Goal: Task Accomplishment & Management: Manage account settings

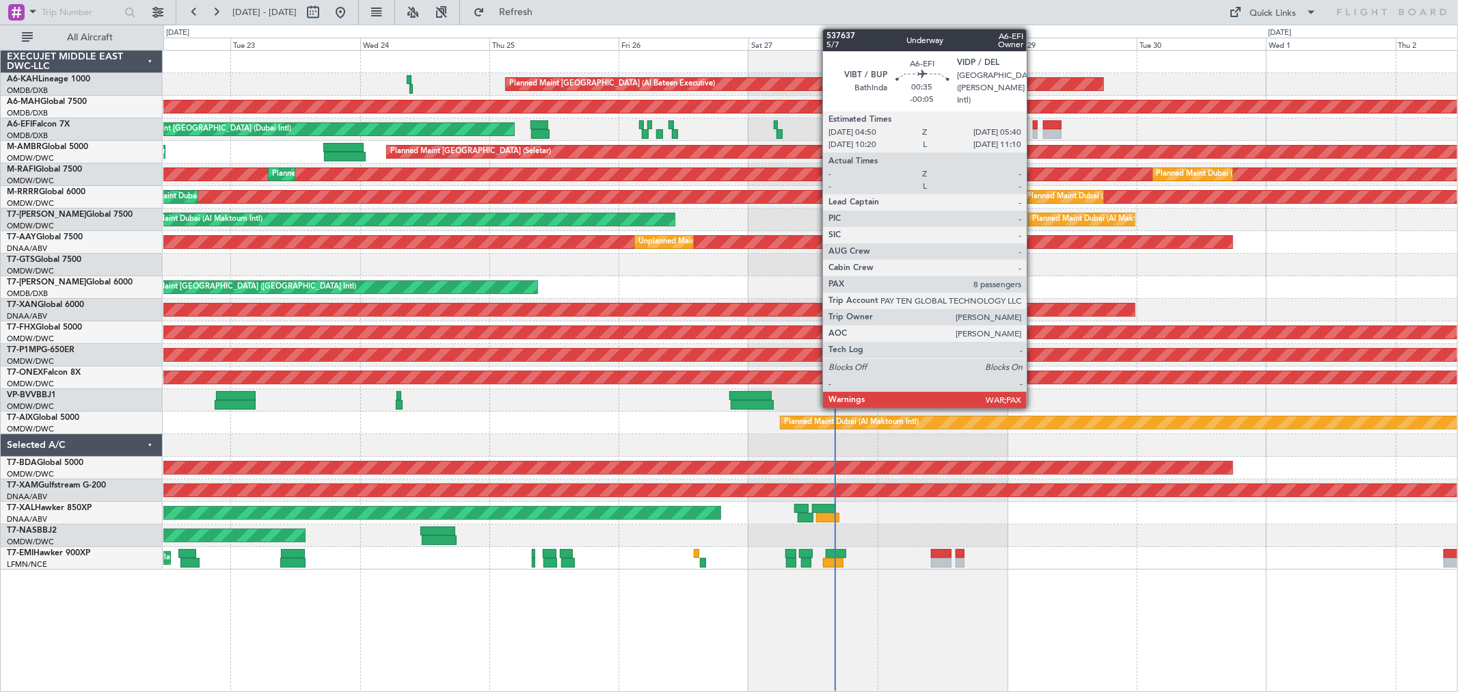
click at [1034, 127] on div at bounding box center [1035, 125] width 5 height 10
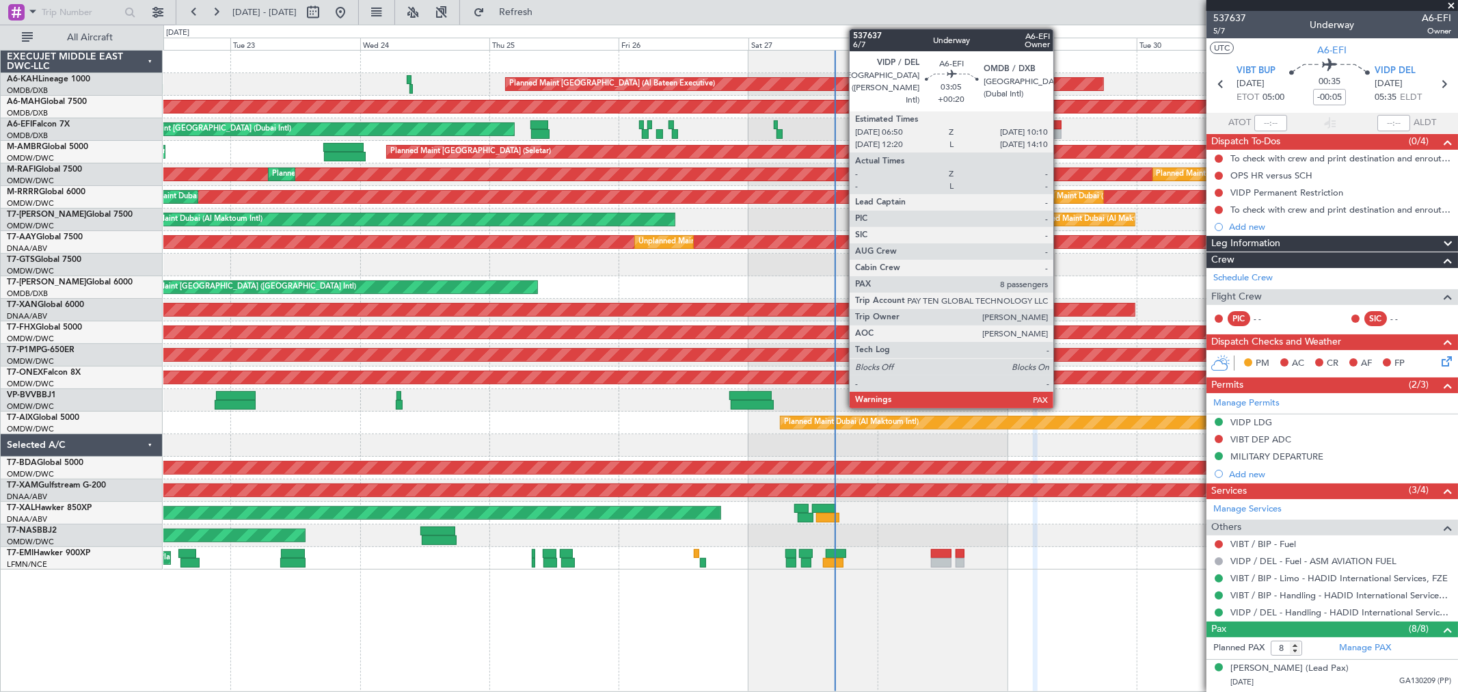
click at [1060, 123] on div at bounding box center [1052, 125] width 18 height 10
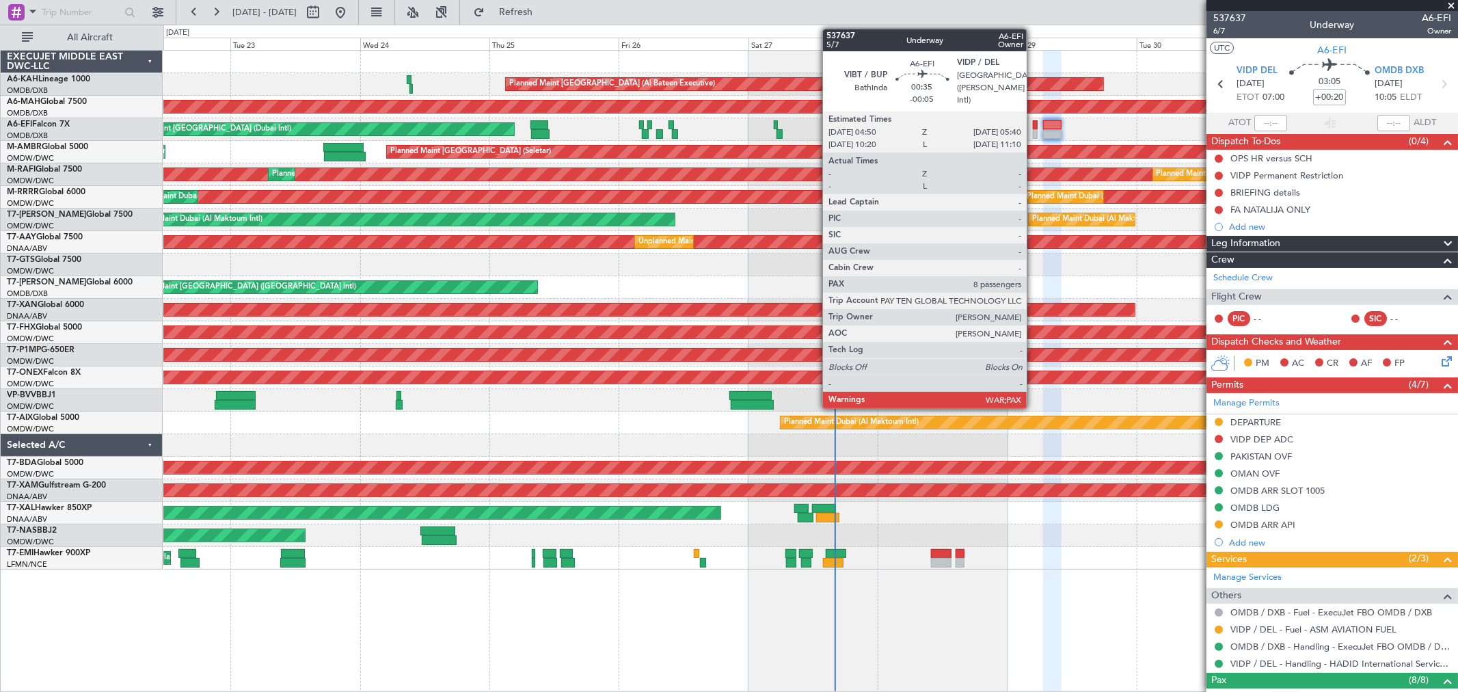
click at [1034, 131] on div at bounding box center [1035, 134] width 5 height 10
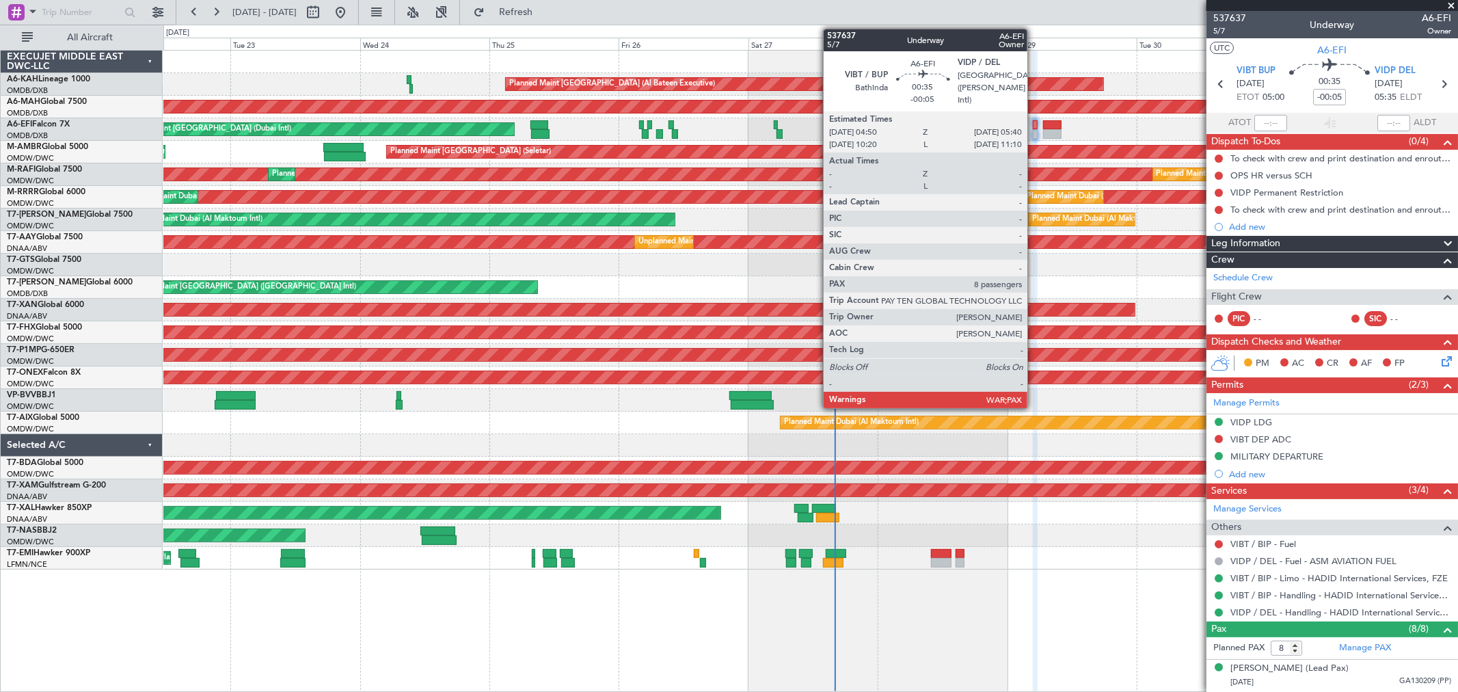
click at [1035, 134] on div at bounding box center [1035, 134] width 5 height 10
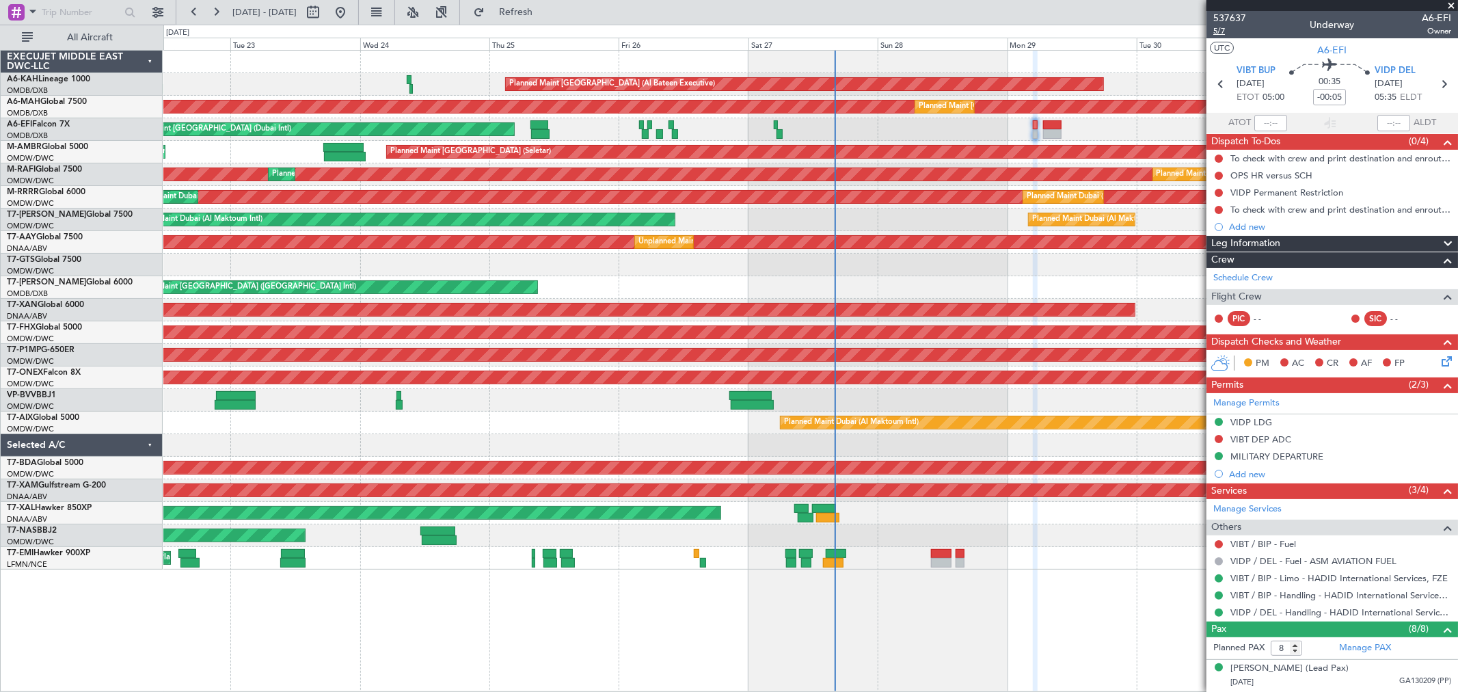
click at [1226, 33] on span "5/7" at bounding box center [1230, 31] width 33 height 12
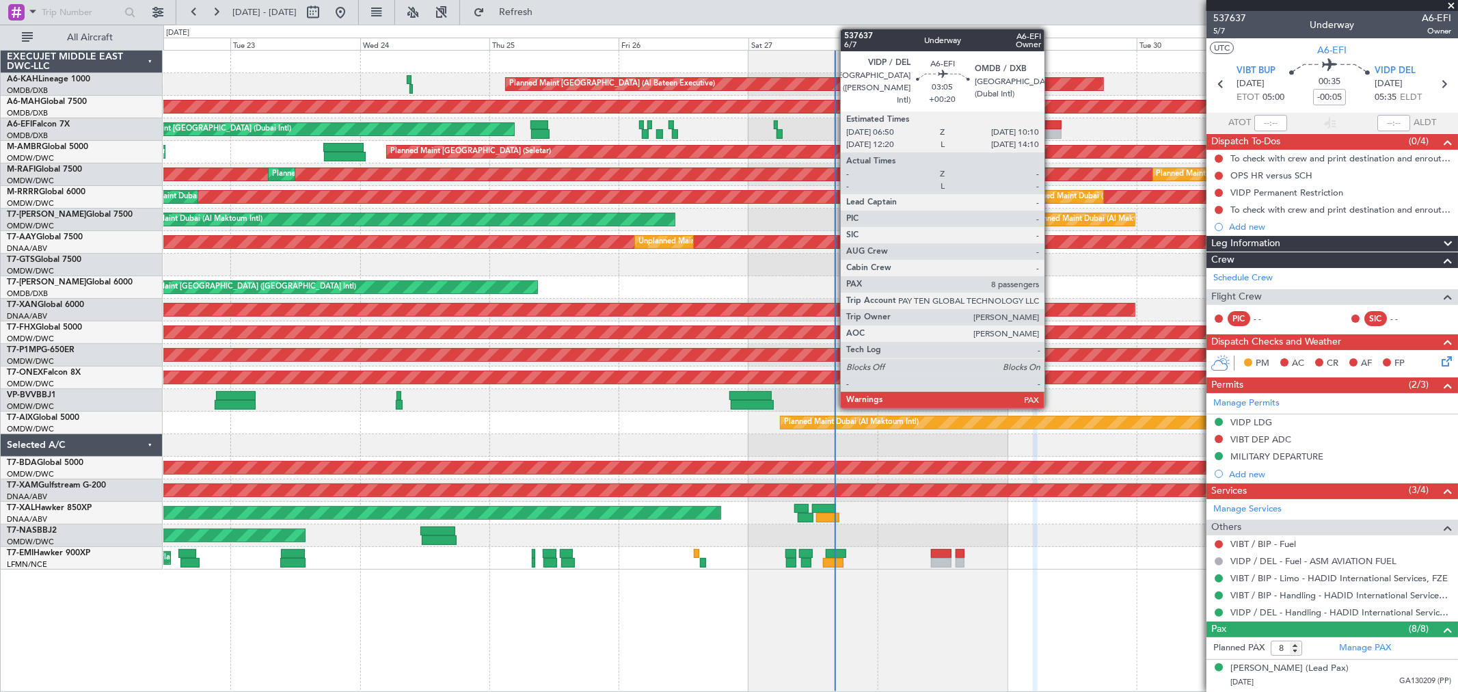
click at [1051, 132] on div at bounding box center [1052, 134] width 18 height 10
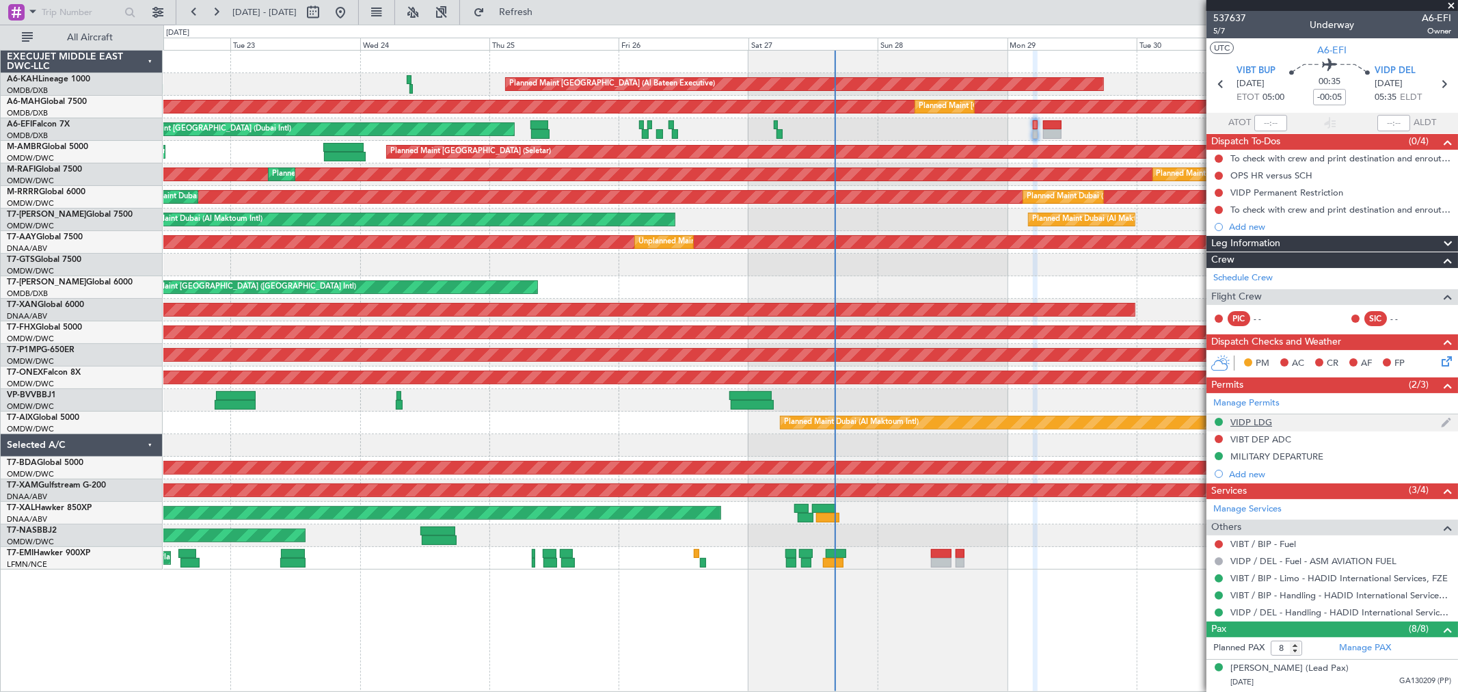
click at [1256, 418] on div "VIDP LDG" at bounding box center [1252, 422] width 42 height 12
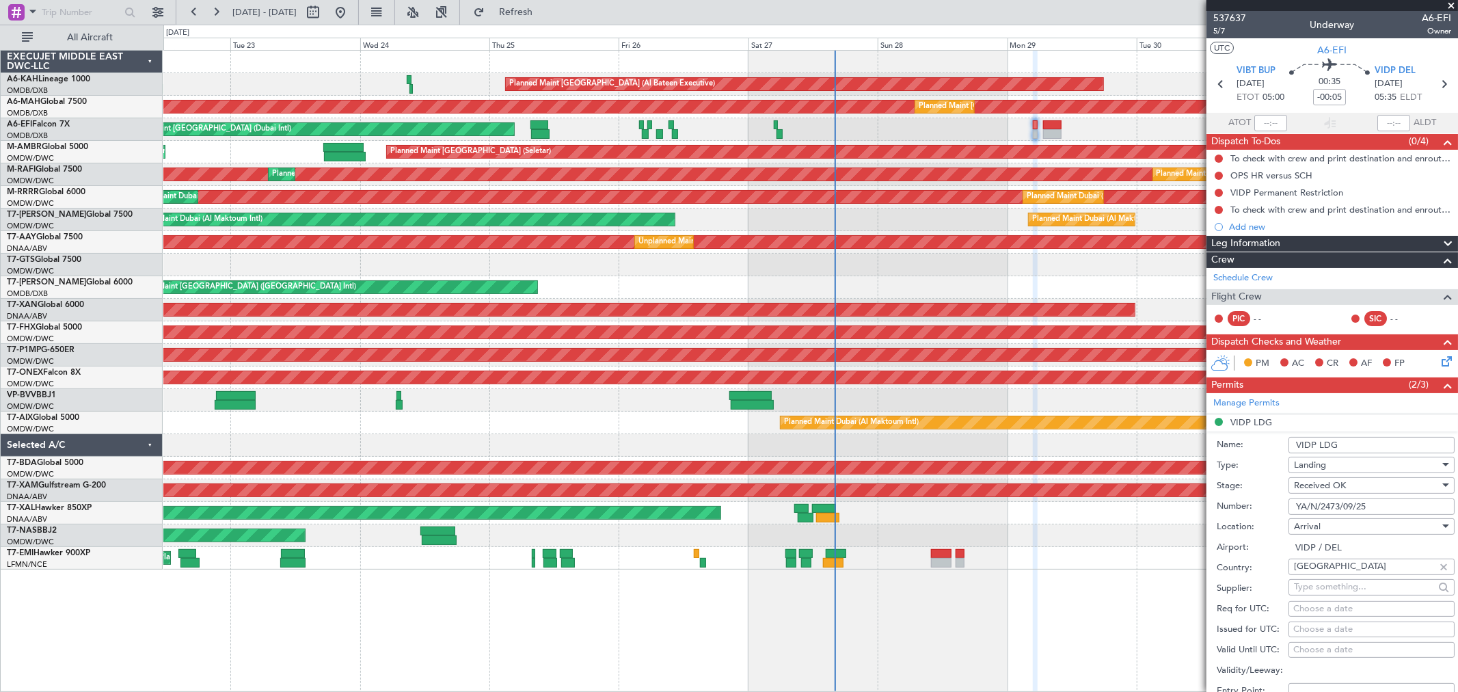
drag, startPoint x: 1231, startPoint y: 500, endPoint x: 1129, endPoint y: 500, distance: 102.5
click at [1156, 500] on fb-app "[DATE] - [DATE] Refresh Quick Links All Aircraft Planned Maint [GEOGRAPHIC_DATA…" at bounding box center [729, 351] width 1458 height 682
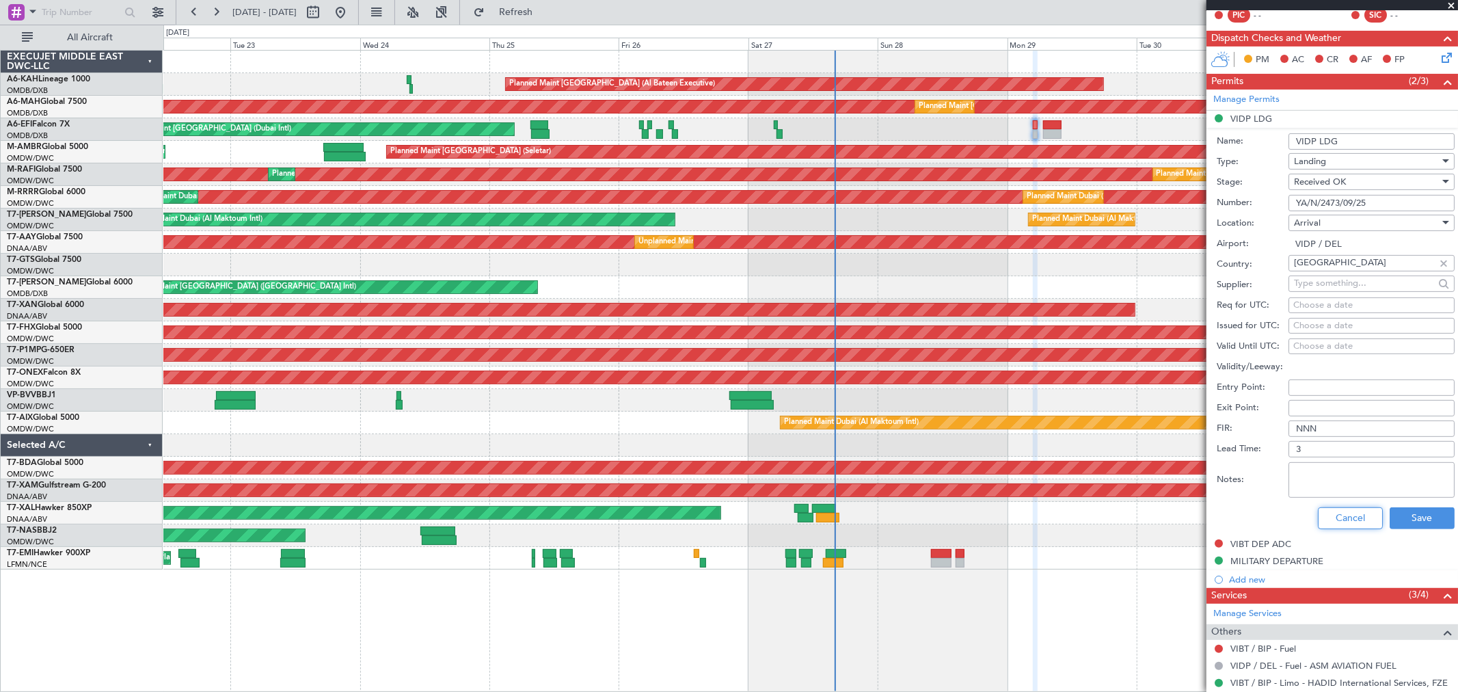
drag, startPoint x: 1345, startPoint y: 515, endPoint x: 1152, endPoint y: 413, distance: 218.7
click at [1345, 515] on button "Cancel" at bounding box center [1350, 518] width 65 height 22
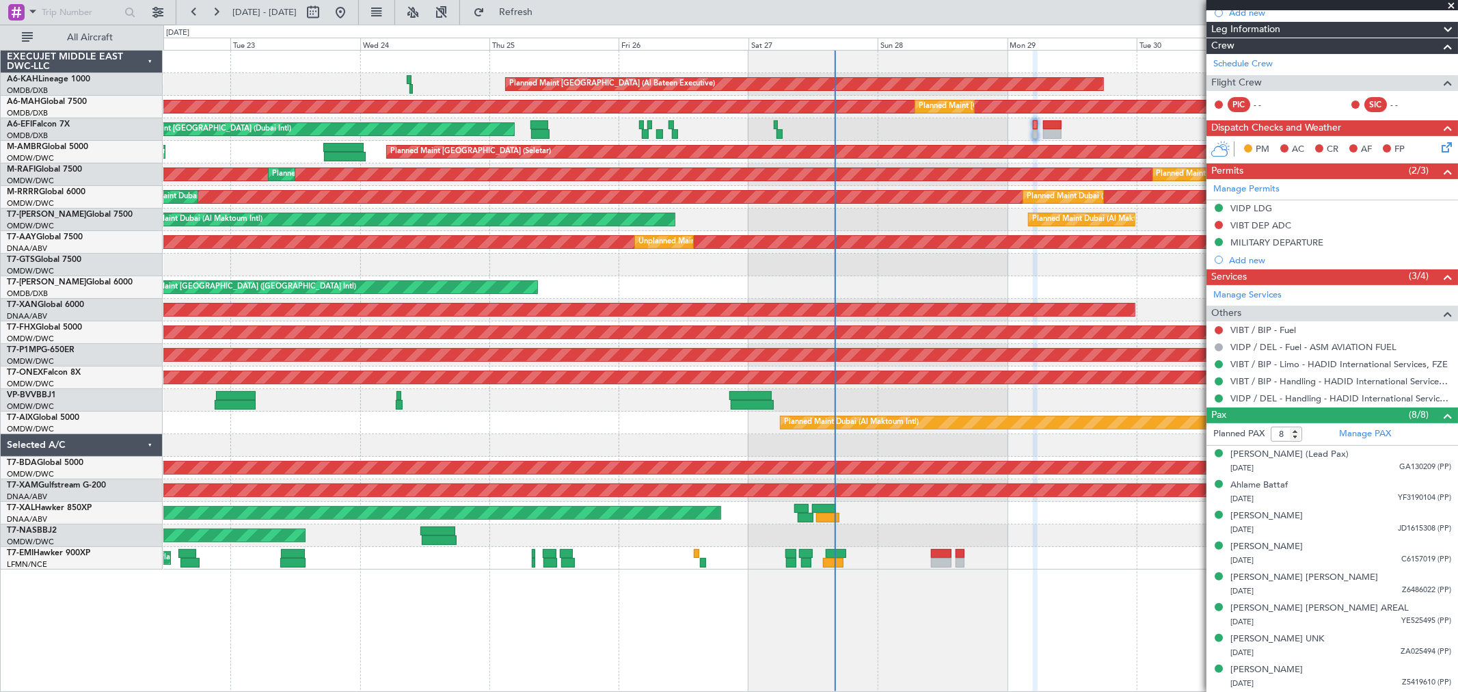
scroll to position [213, 0]
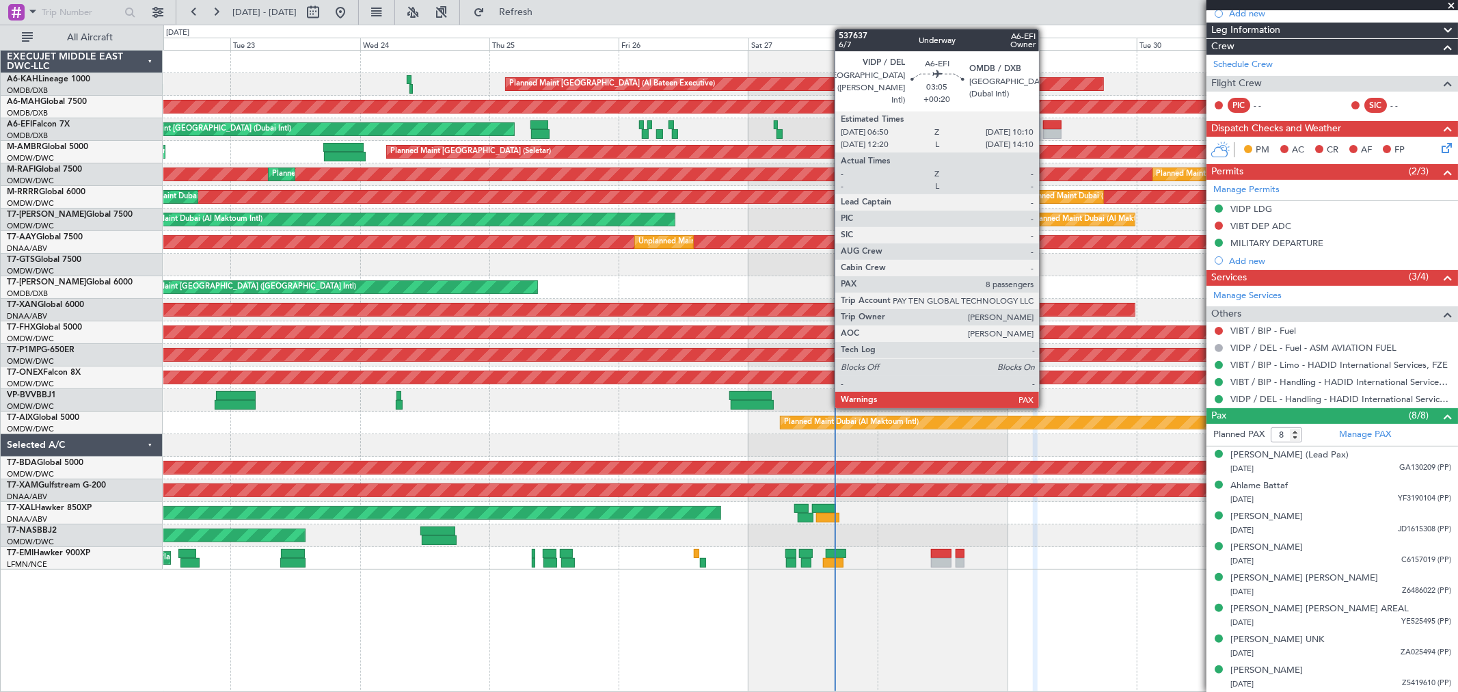
click at [1046, 132] on div at bounding box center [1052, 134] width 18 height 10
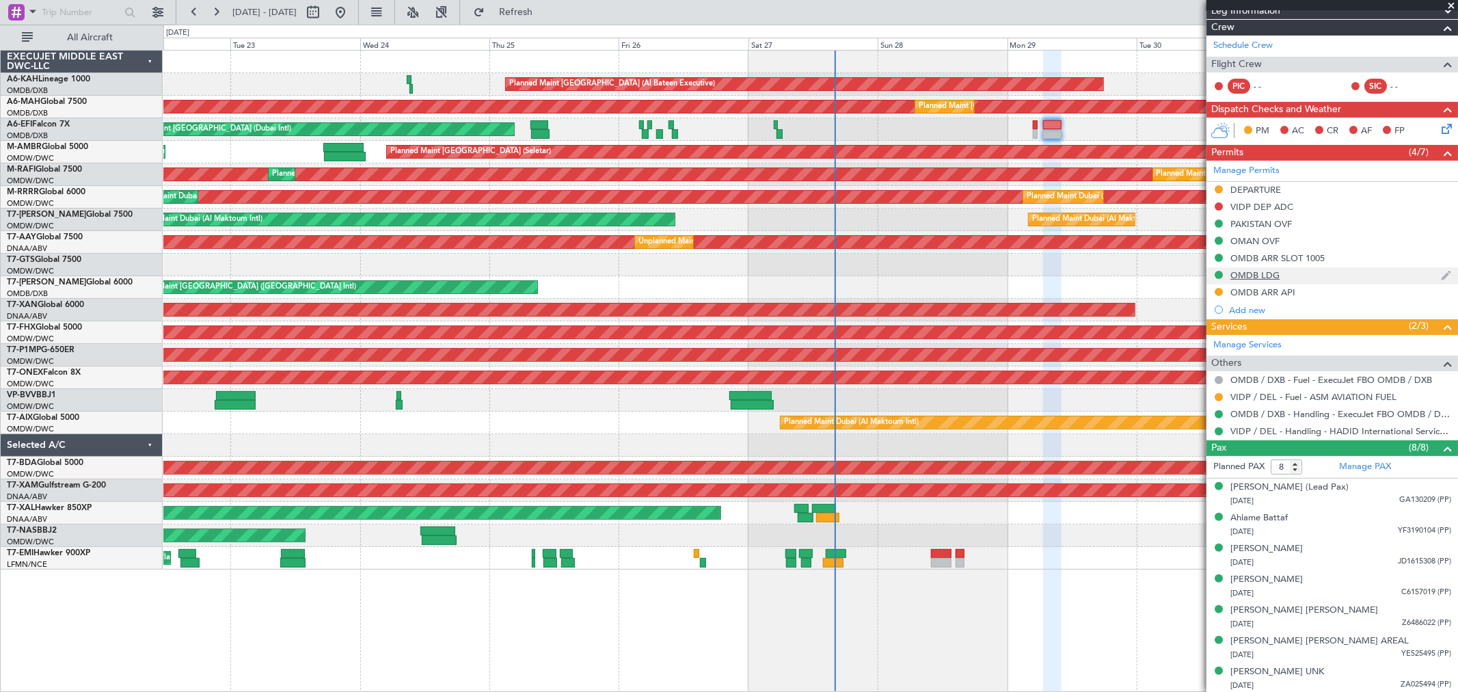
scroll to position [265, 0]
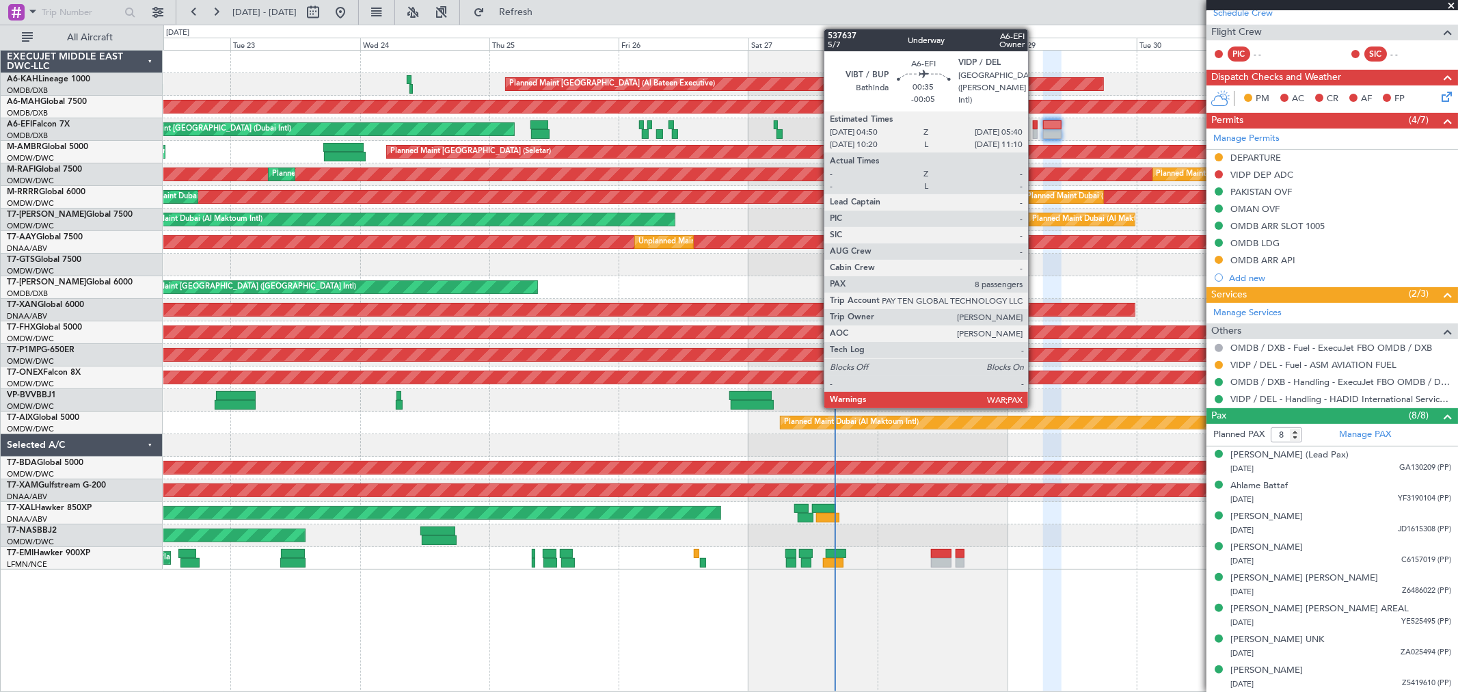
click at [1035, 129] on div at bounding box center [1035, 134] width 5 height 10
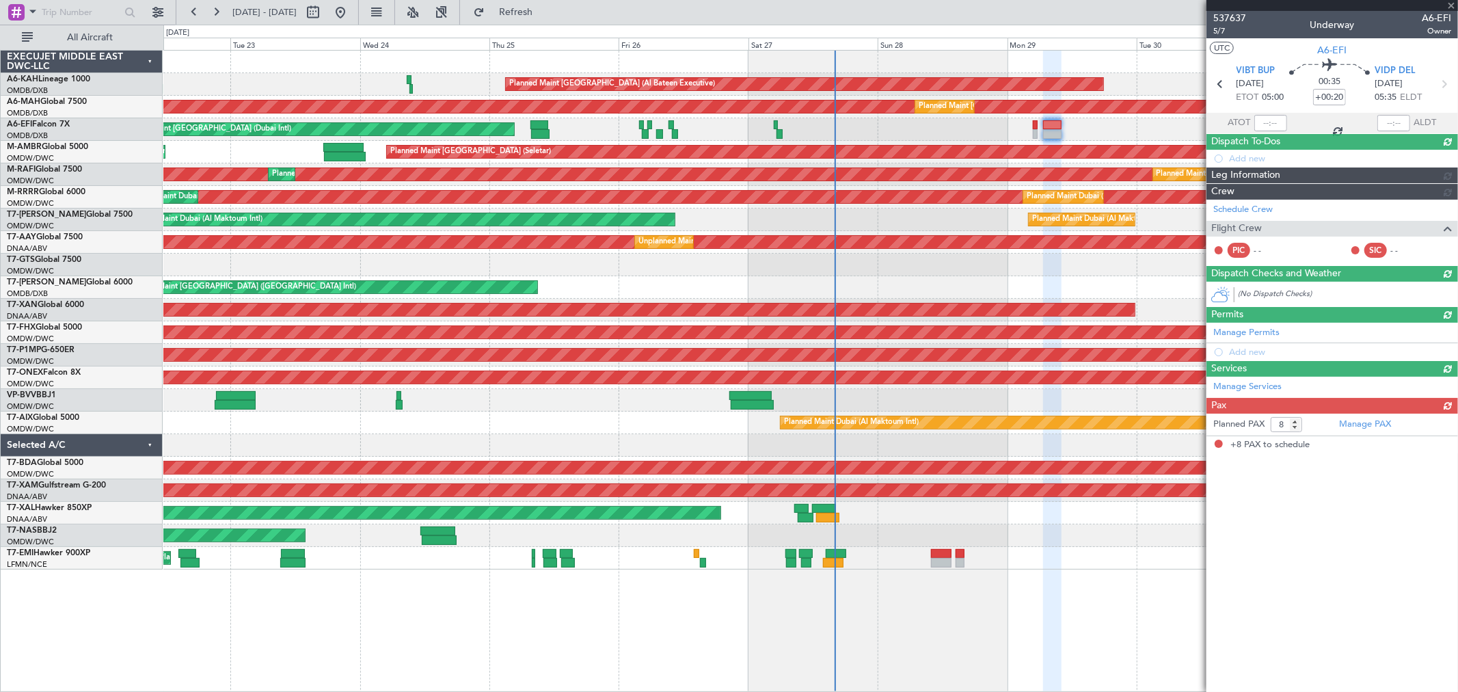
type input "-00:05"
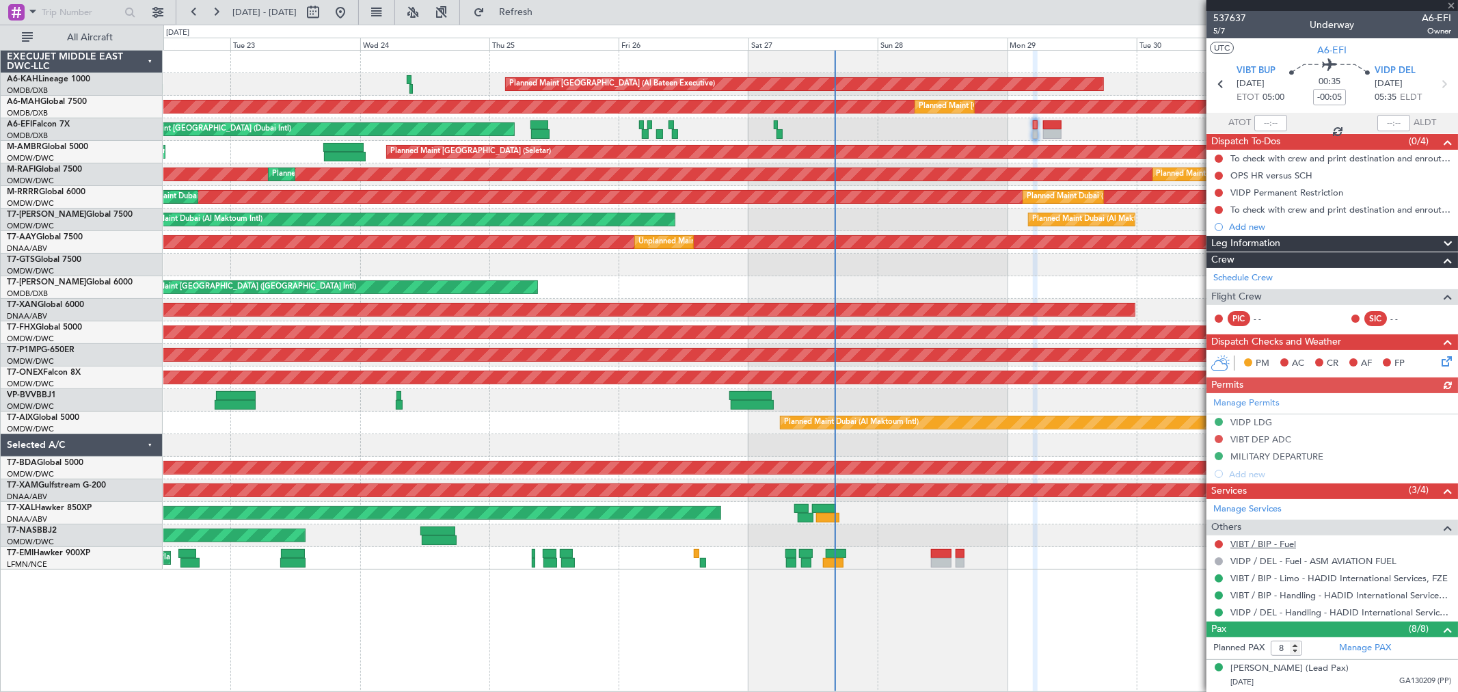
click at [1269, 546] on link "VIBT / BIP - Fuel" at bounding box center [1264, 544] width 66 height 12
click at [1308, 557] on link "VIDP / DEL - Fuel - ASM AVIATION FUEL" at bounding box center [1314, 561] width 166 height 12
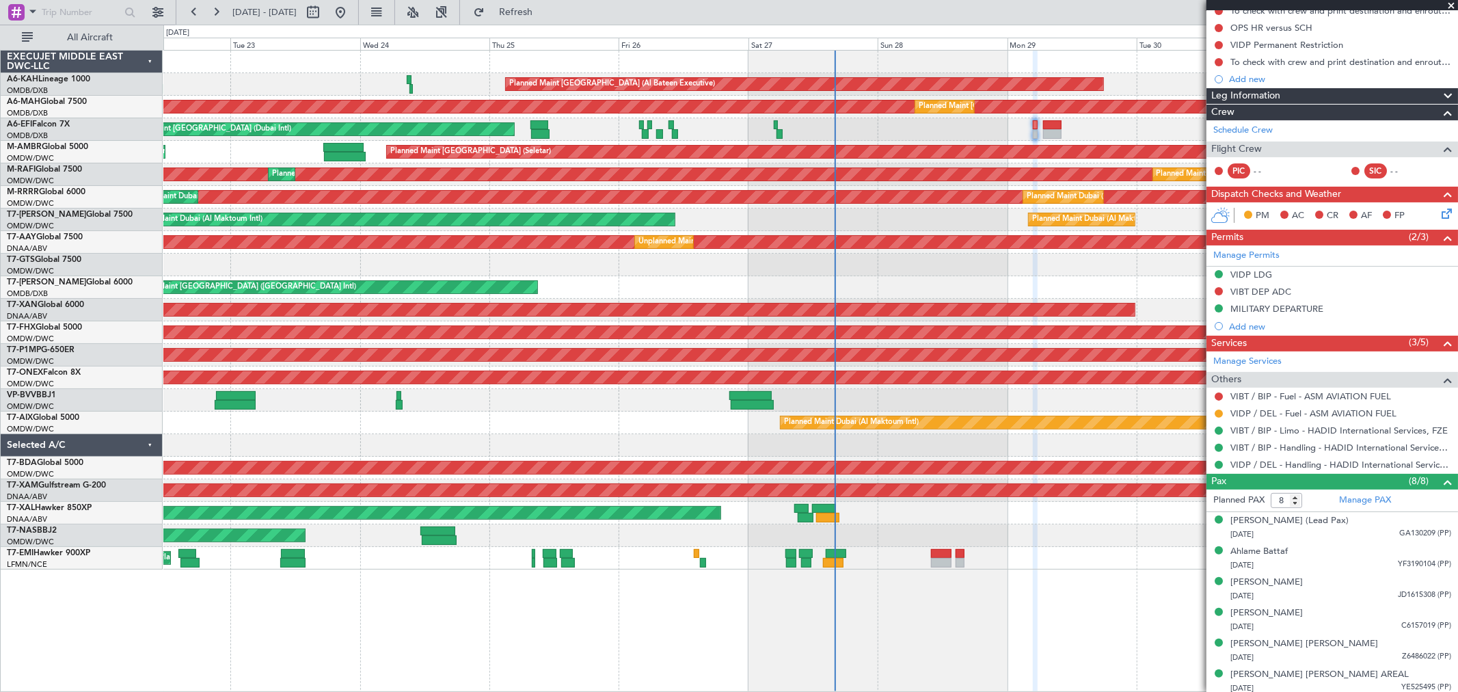
scroll to position [152, 0]
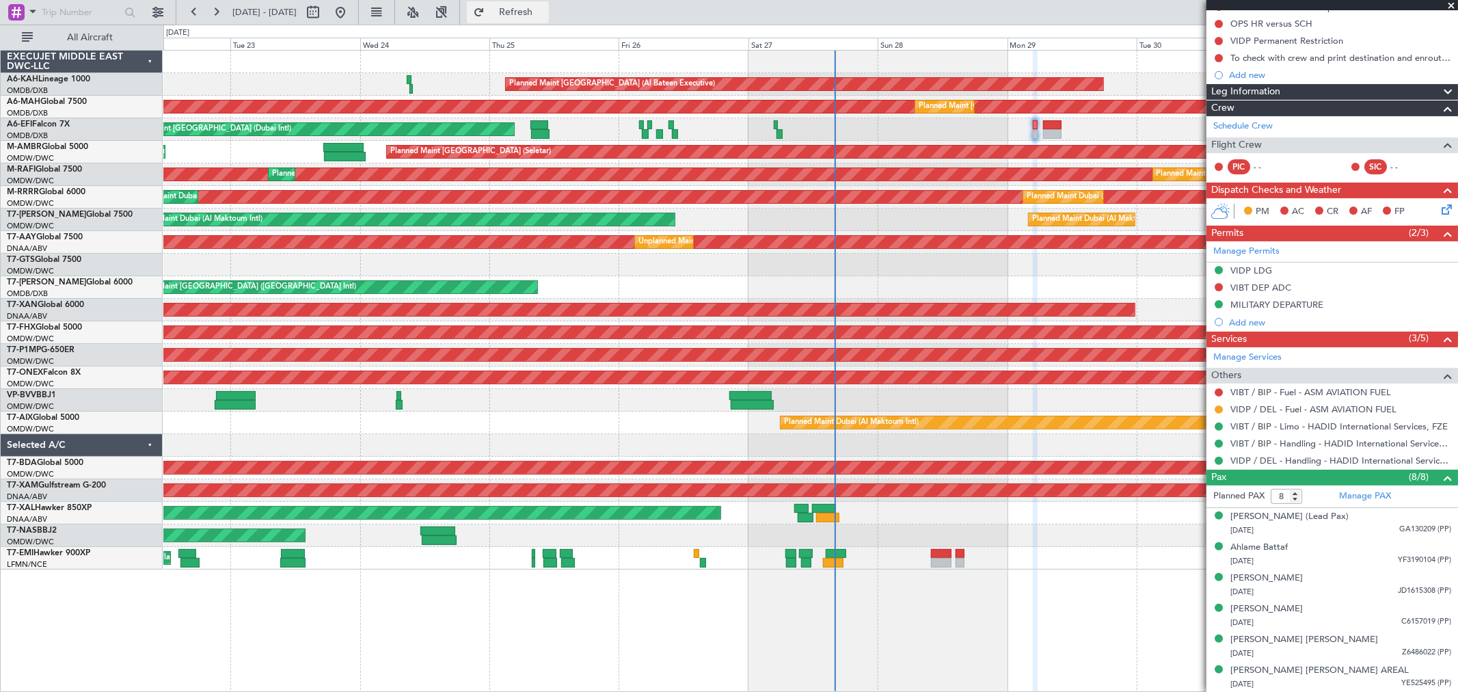
click at [545, 16] on span "Refresh" at bounding box center [515, 13] width 57 height 10
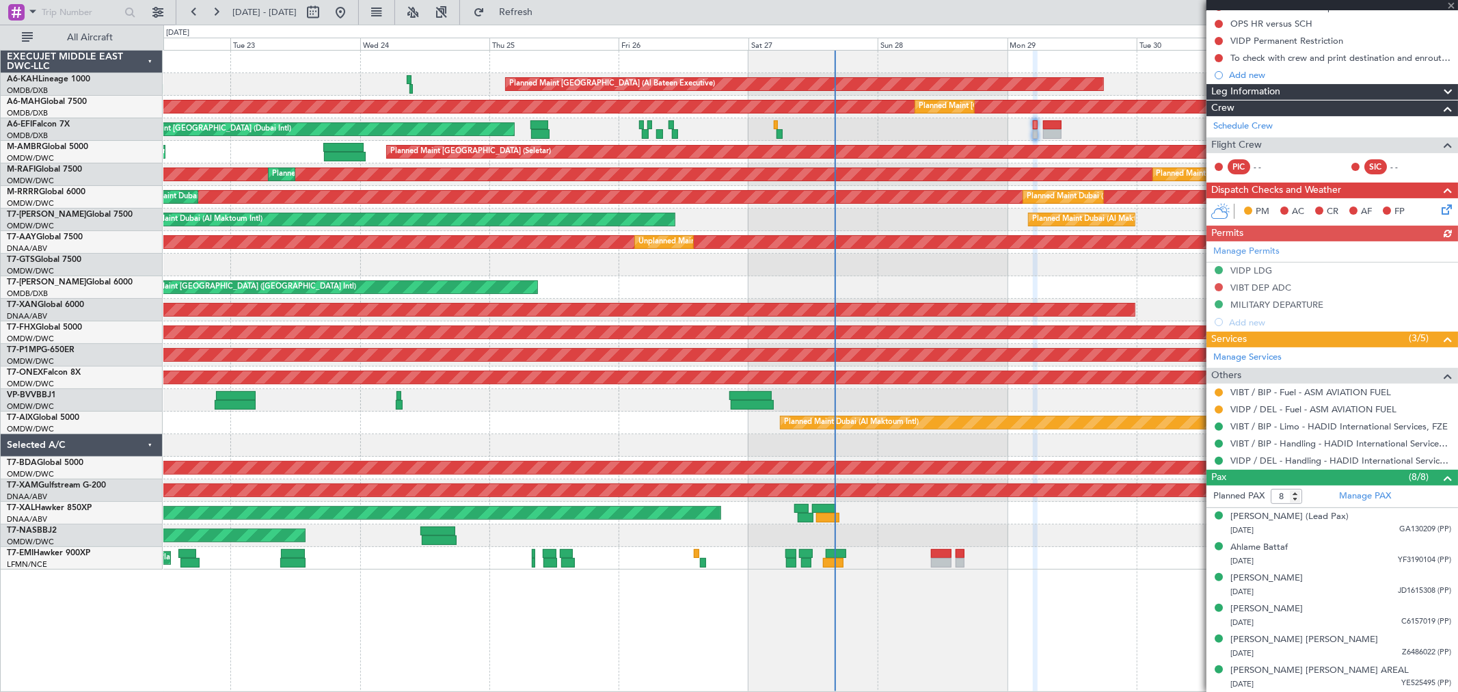
click at [775, 119] on div "AOG Maint [GEOGRAPHIC_DATA] (Dubai Intl) AOG Maint" at bounding box center [810, 129] width 1294 height 23
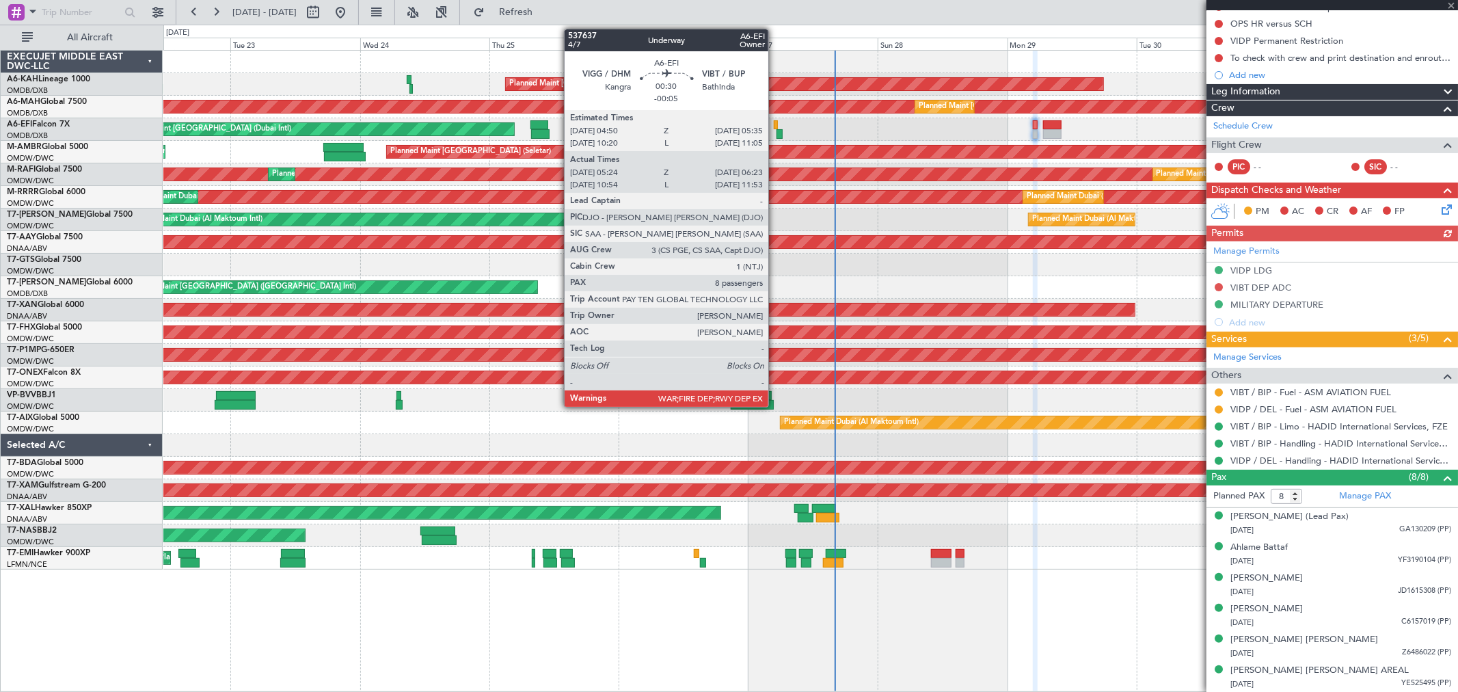
click at [775, 120] on div at bounding box center [776, 125] width 4 height 10
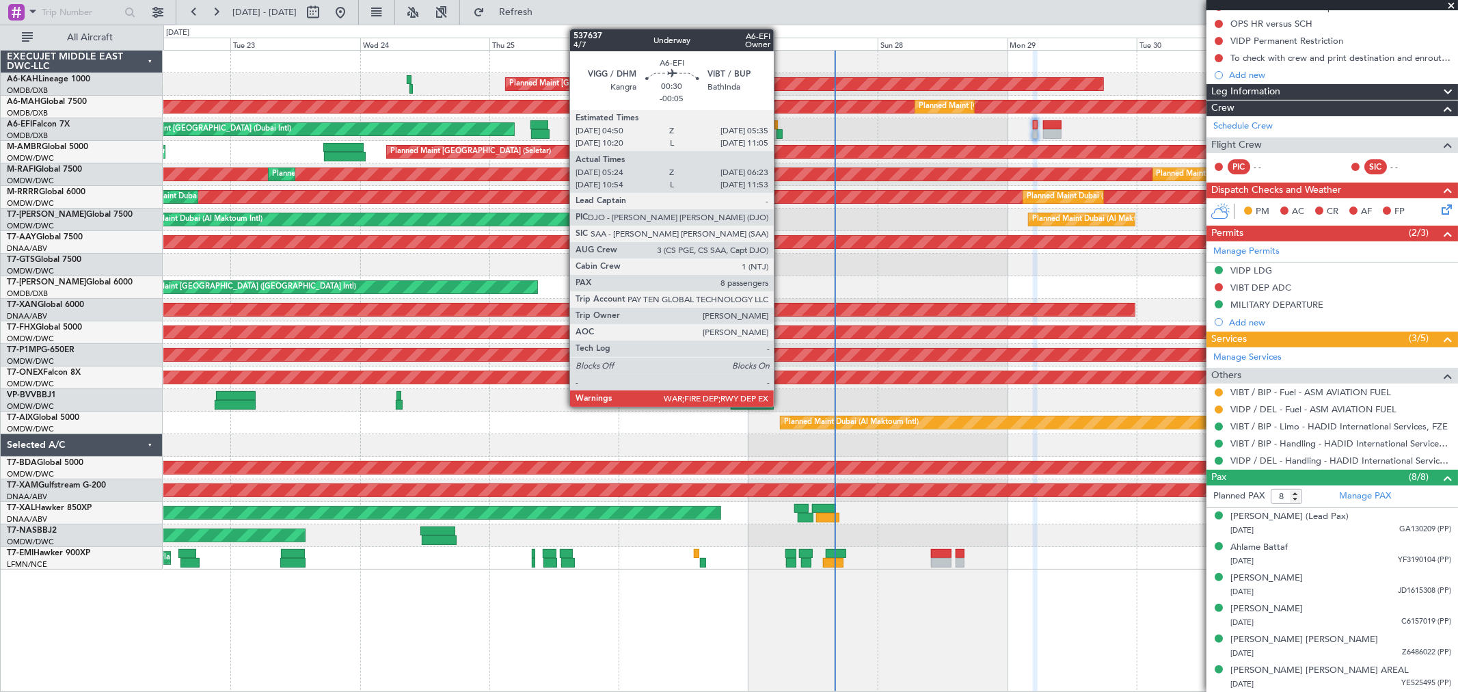
click at [781, 131] on div at bounding box center [779, 134] width 5 height 10
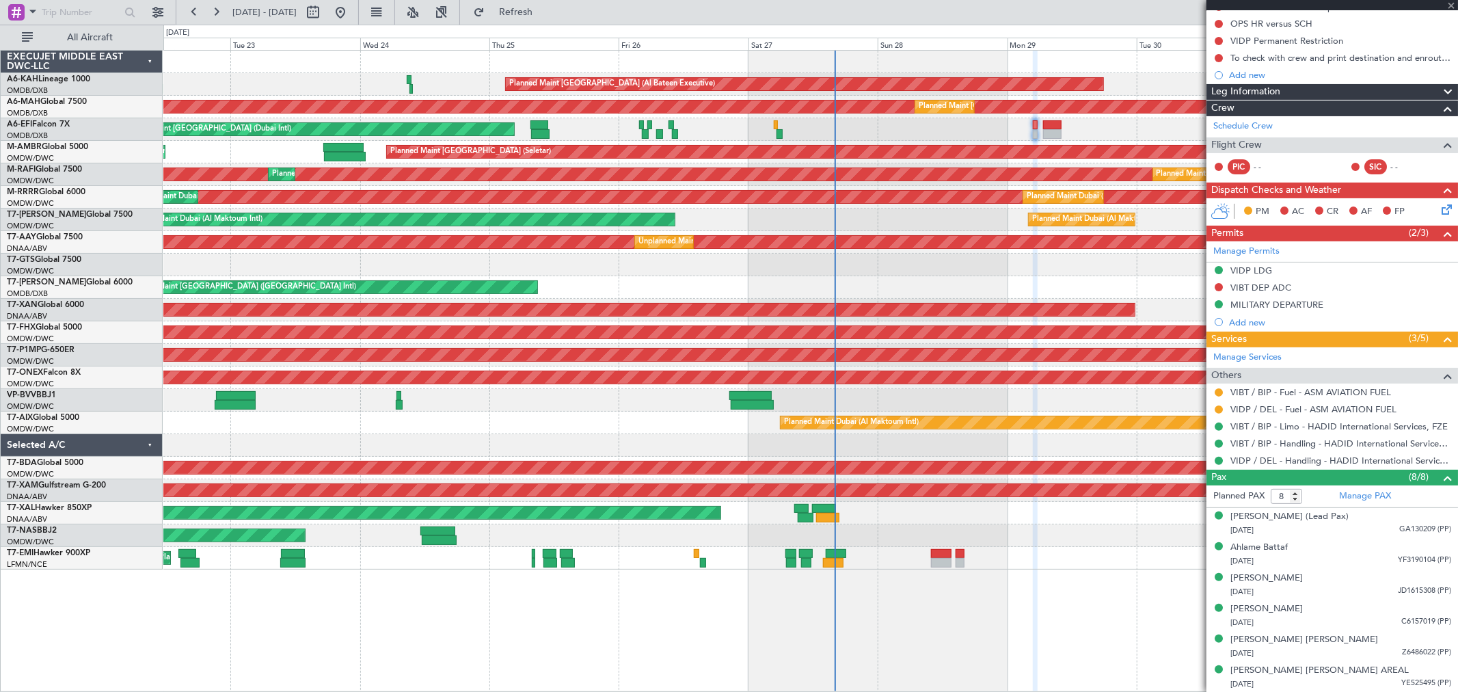
type input "05:34"
type input "06:18"
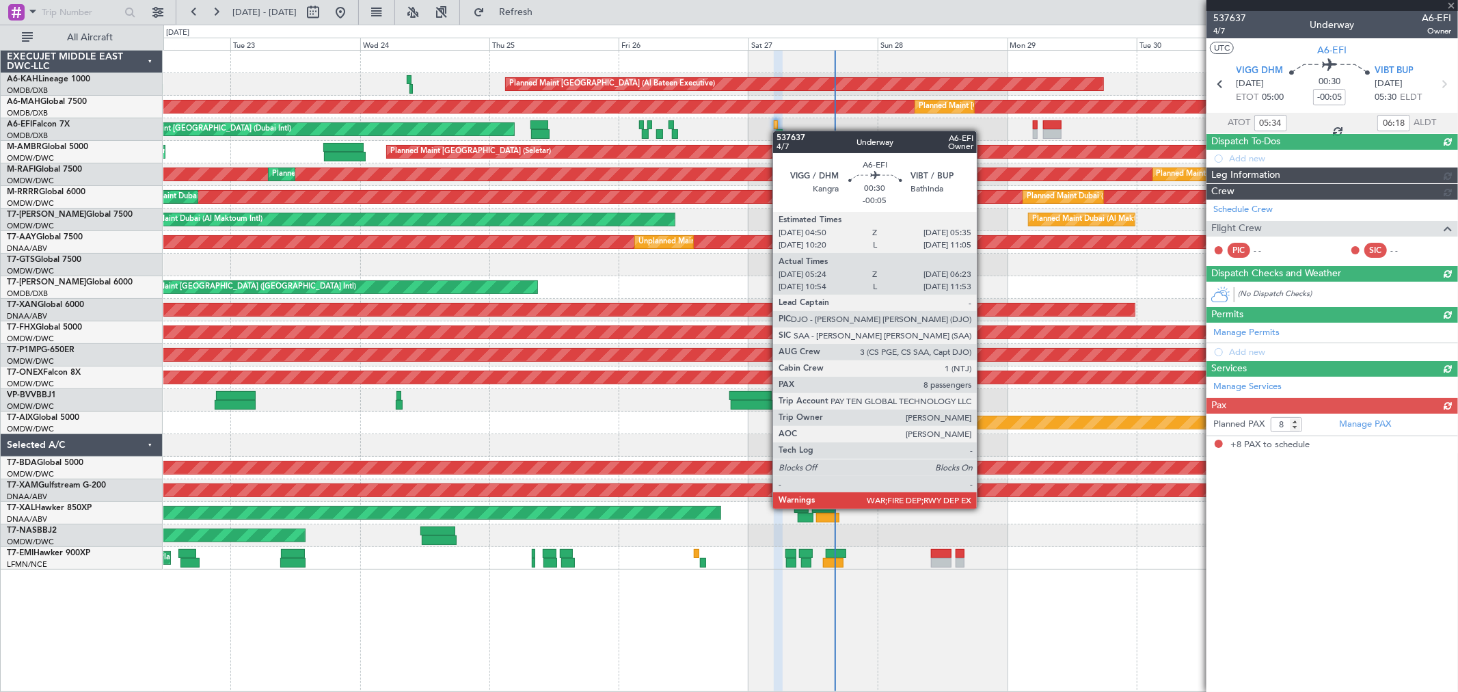
scroll to position [0, 0]
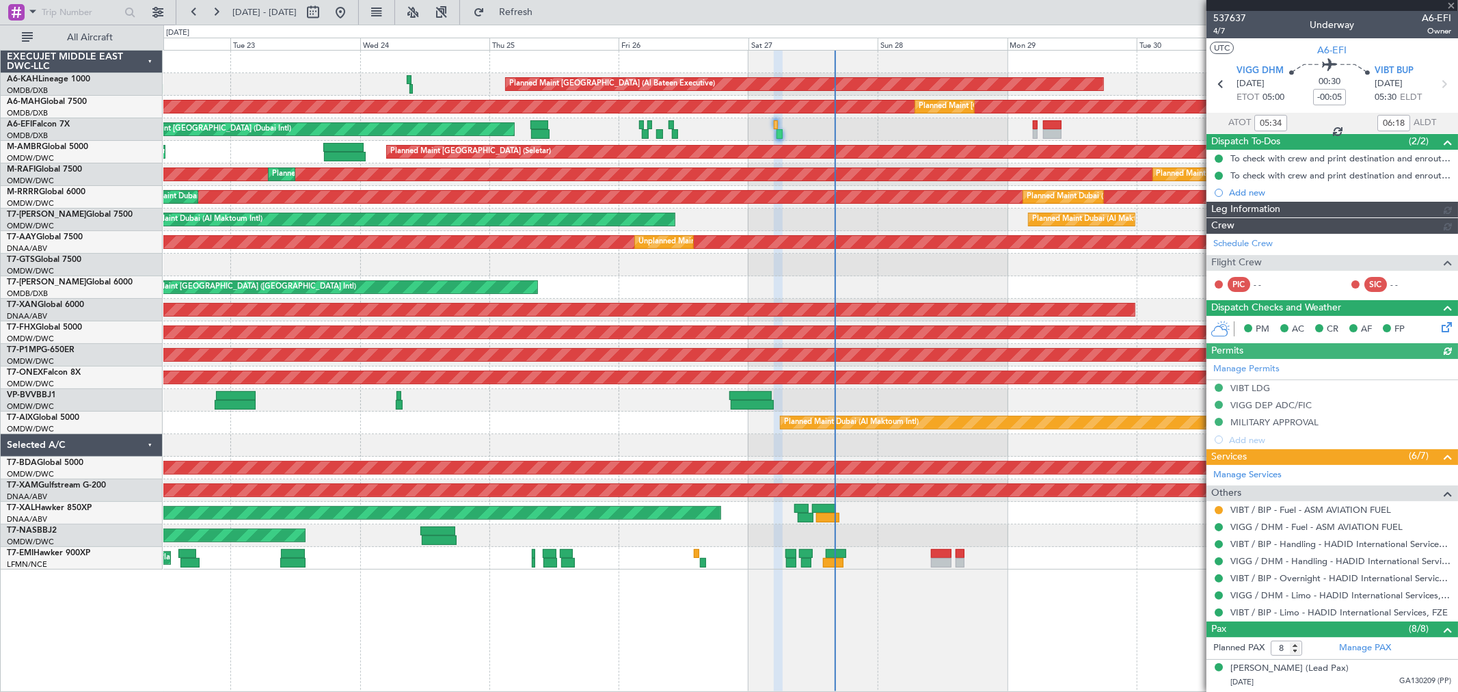
type input "Dherander Fithani (DHF)"
type input "7367"
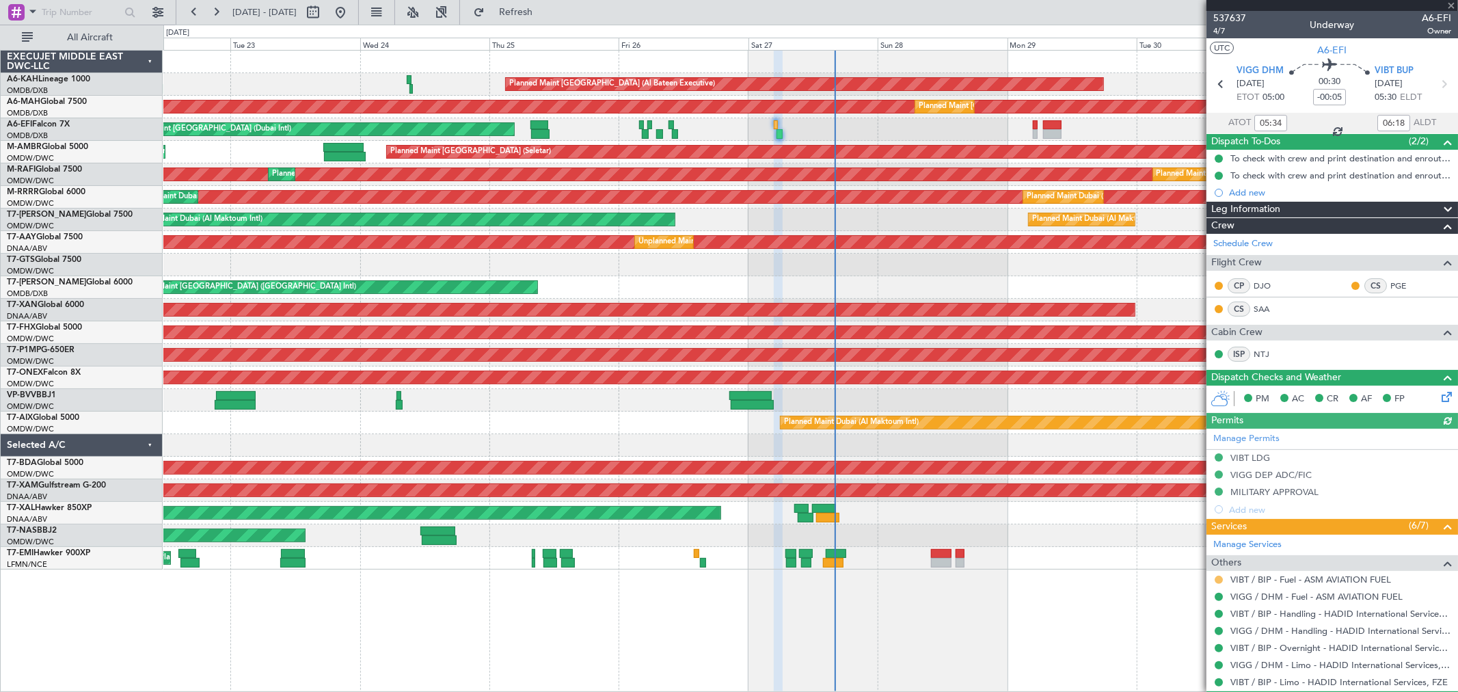
click at [1216, 582] on button at bounding box center [1219, 580] width 8 height 8
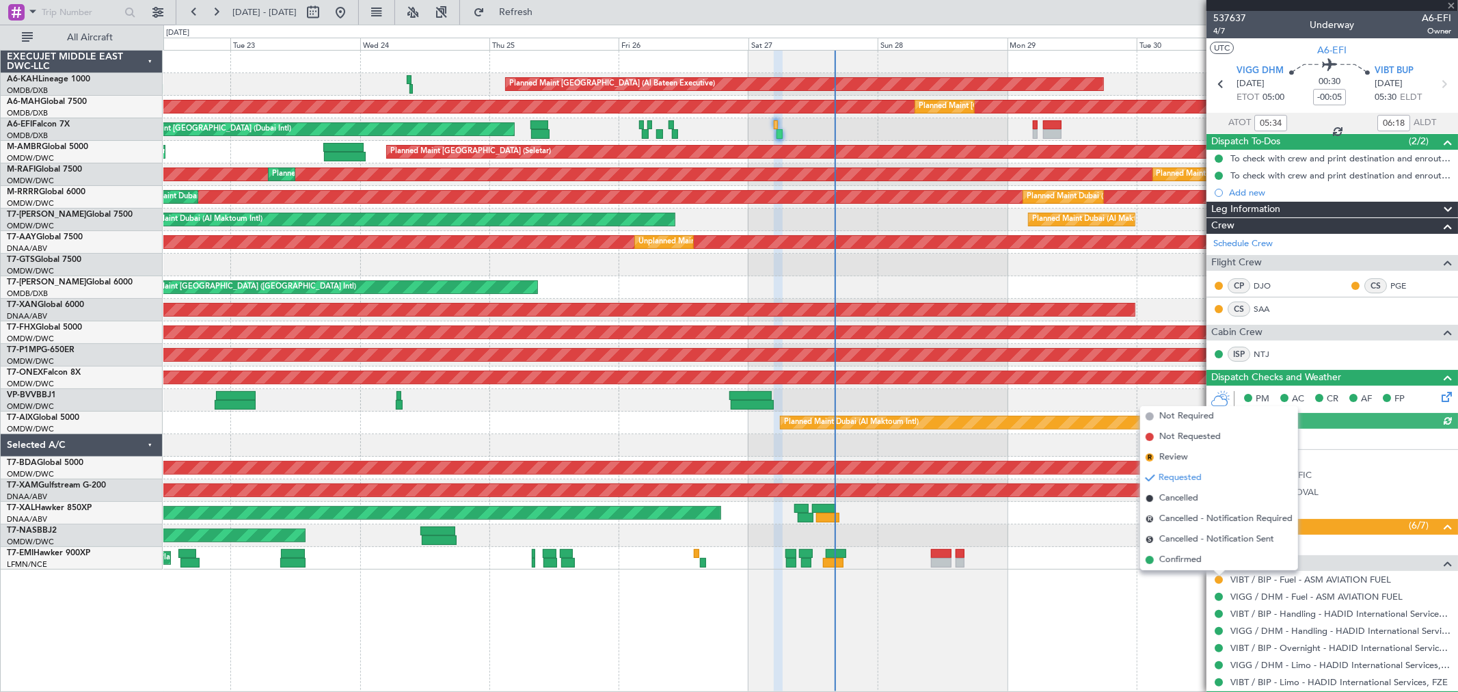
drag, startPoint x: 1186, startPoint y: 415, endPoint x: 1106, endPoint y: 342, distance: 108.4
click at [1186, 414] on span "Not Required" at bounding box center [1186, 417] width 55 height 14
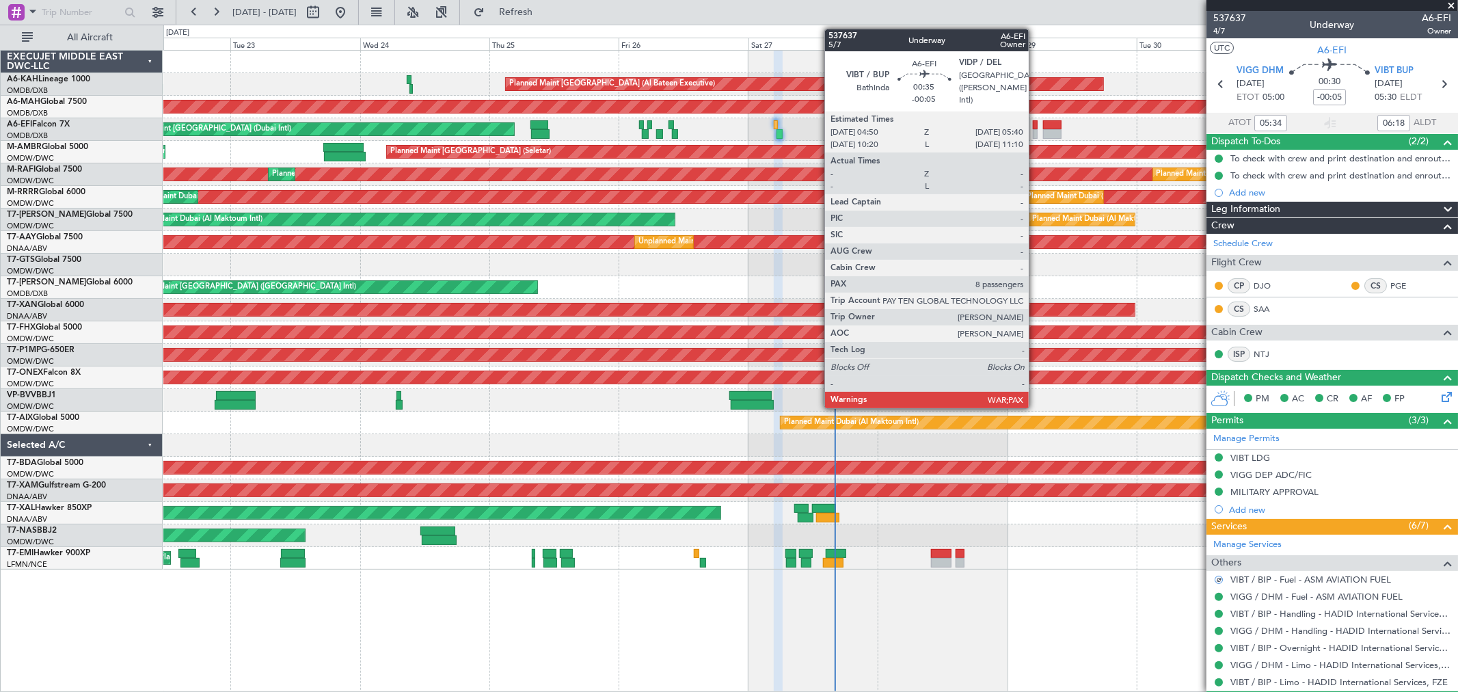
click at [1036, 124] on div at bounding box center [1035, 125] width 5 height 10
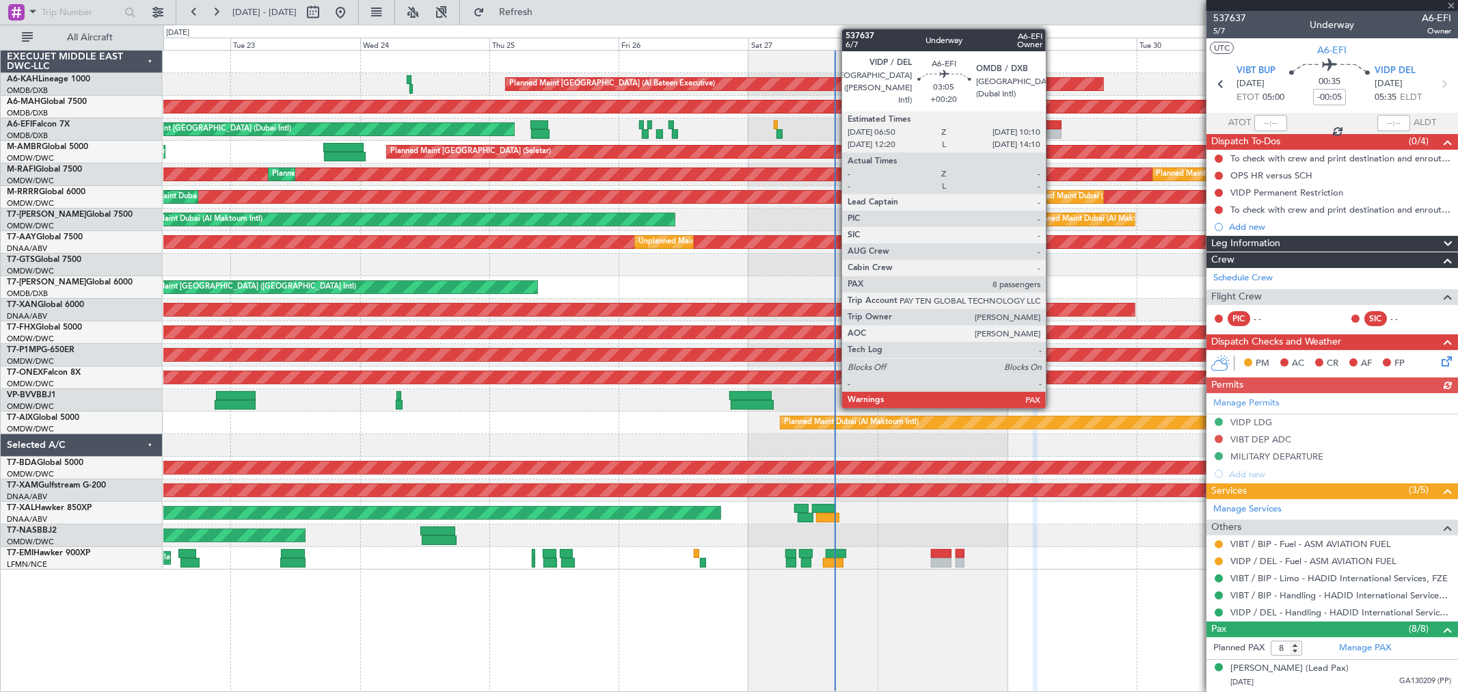
click at [1053, 131] on div at bounding box center [1052, 134] width 18 height 10
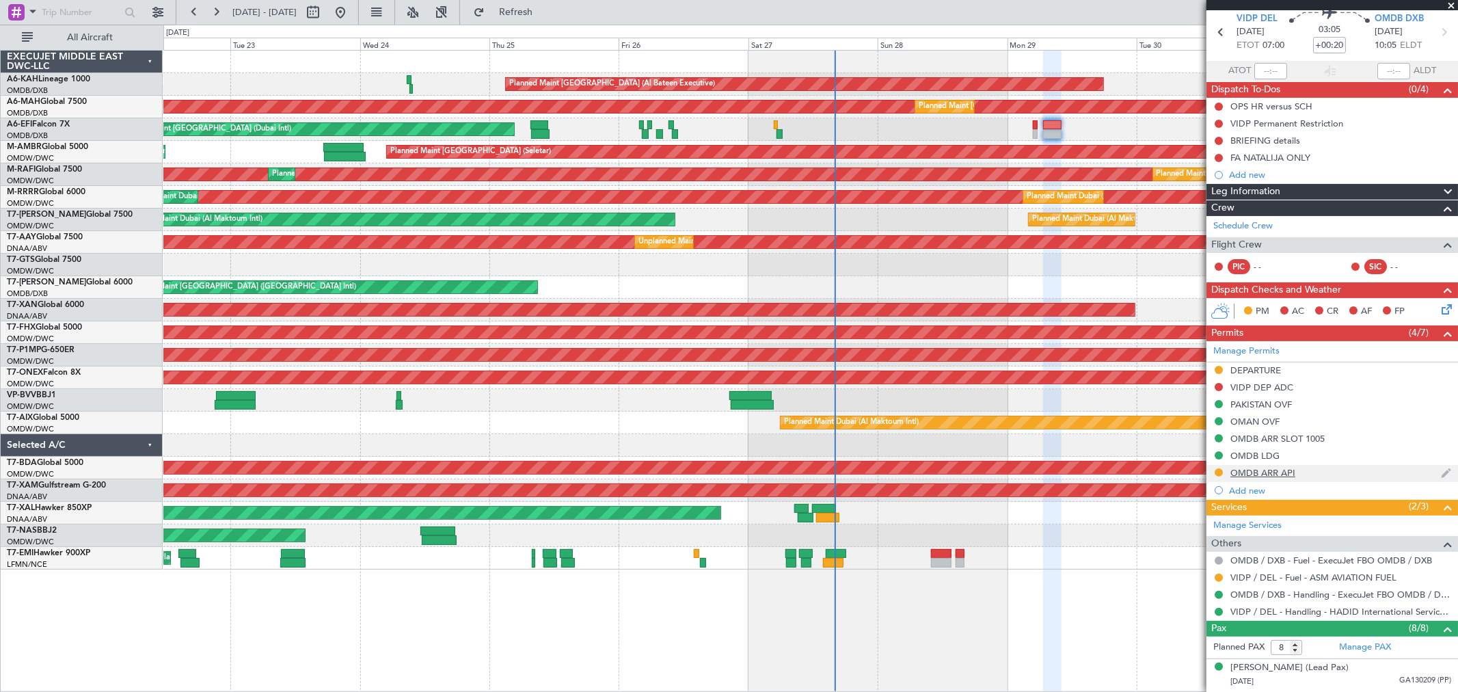
scroll to position [76, 0]
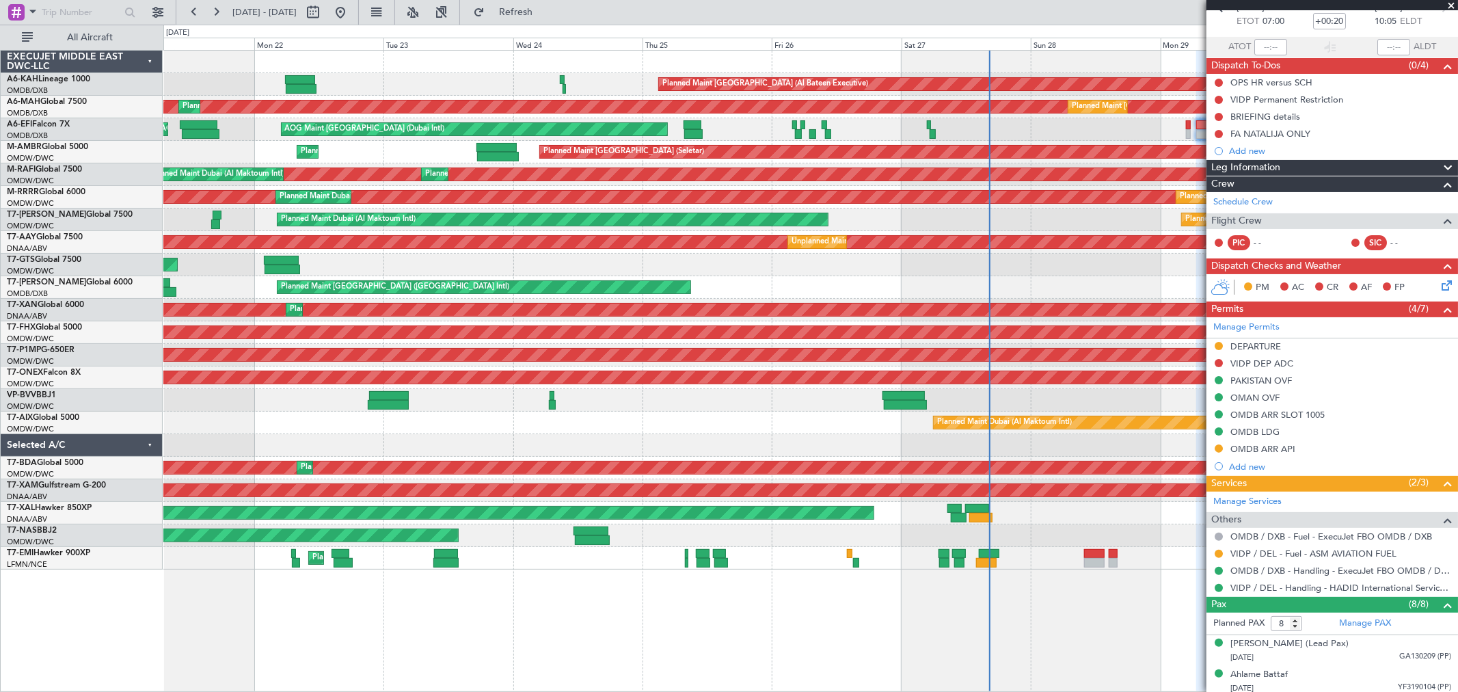
click at [766, 138] on div "AOG Maint [GEOGRAPHIC_DATA] (Dubai Intl) AOG Maint" at bounding box center [810, 129] width 1294 height 23
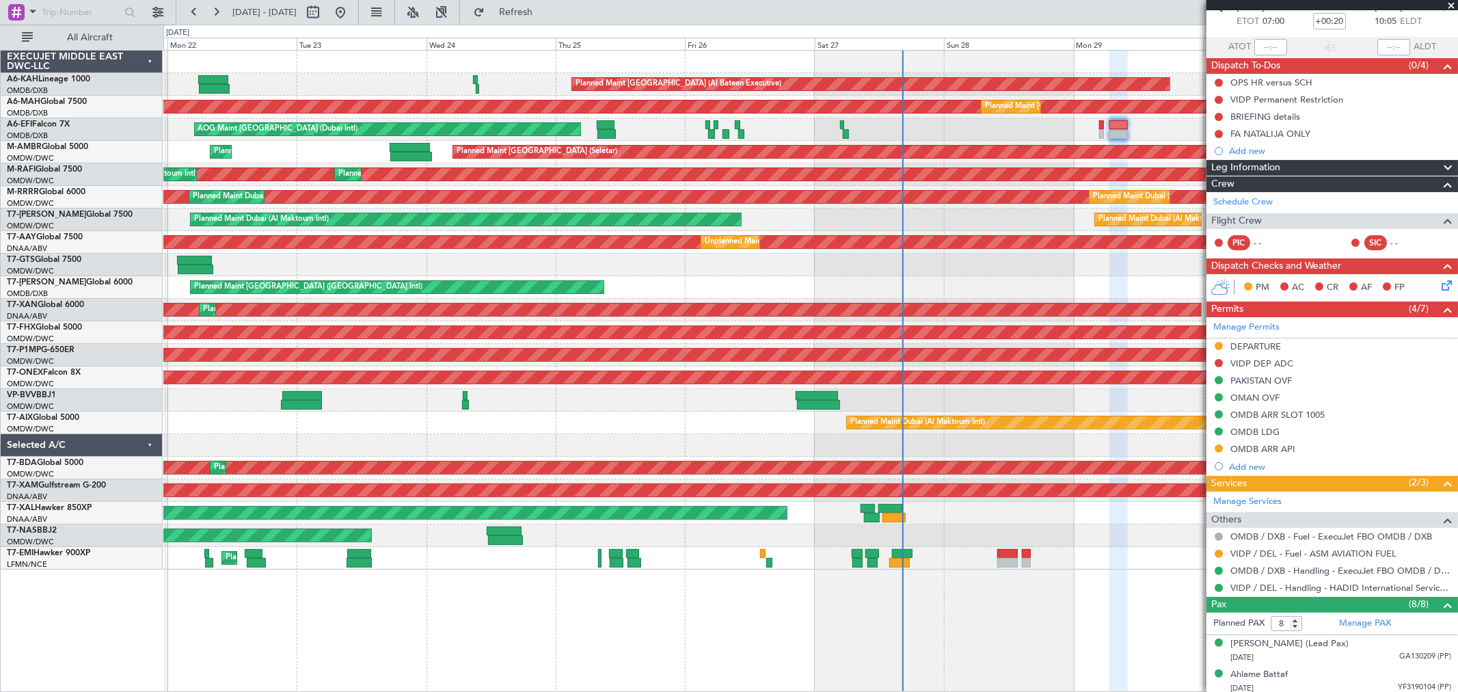
click at [954, 133] on div "AOG Maint [GEOGRAPHIC_DATA] (Dubai Intl) AOG Maint" at bounding box center [810, 129] width 1294 height 23
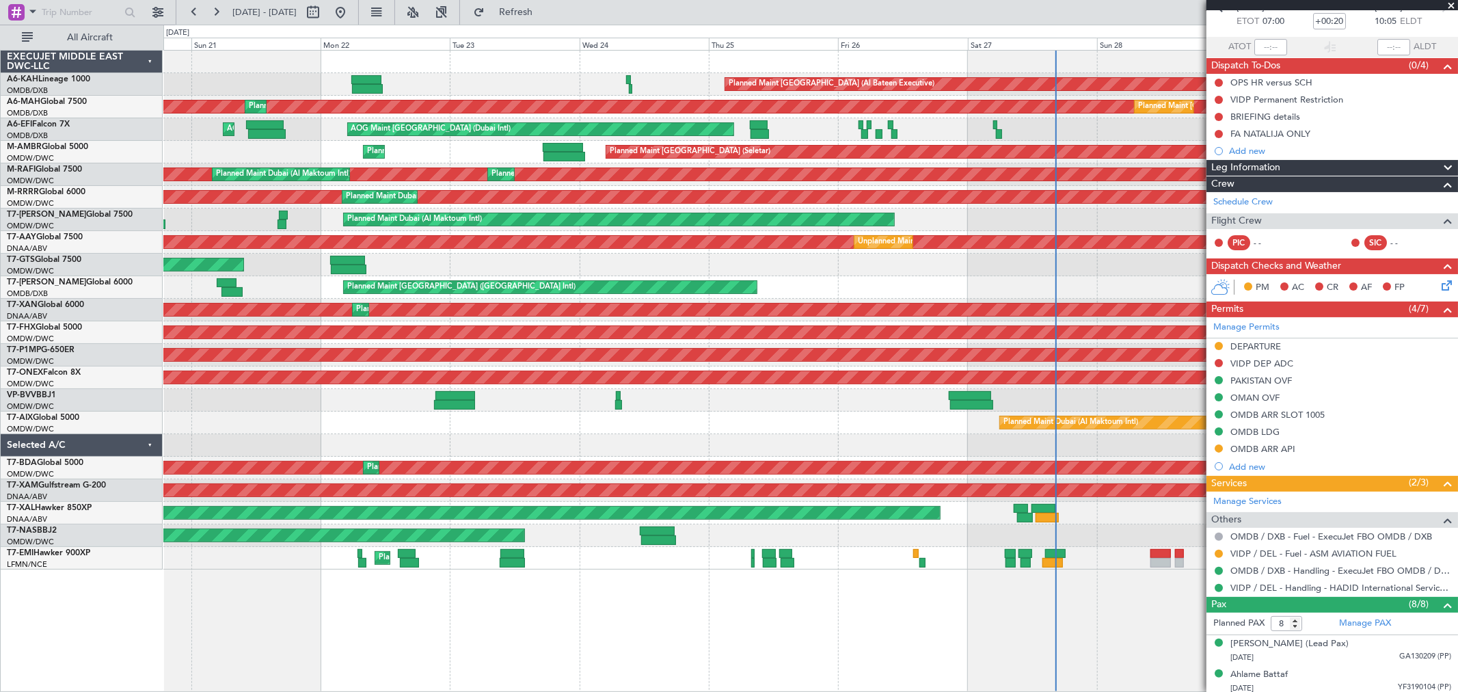
click at [468, 90] on div "Planned Maint [GEOGRAPHIC_DATA] (Al Bateen Executive) Planned Maint [GEOGRAPHIC…" at bounding box center [810, 310] width 1294 height 519
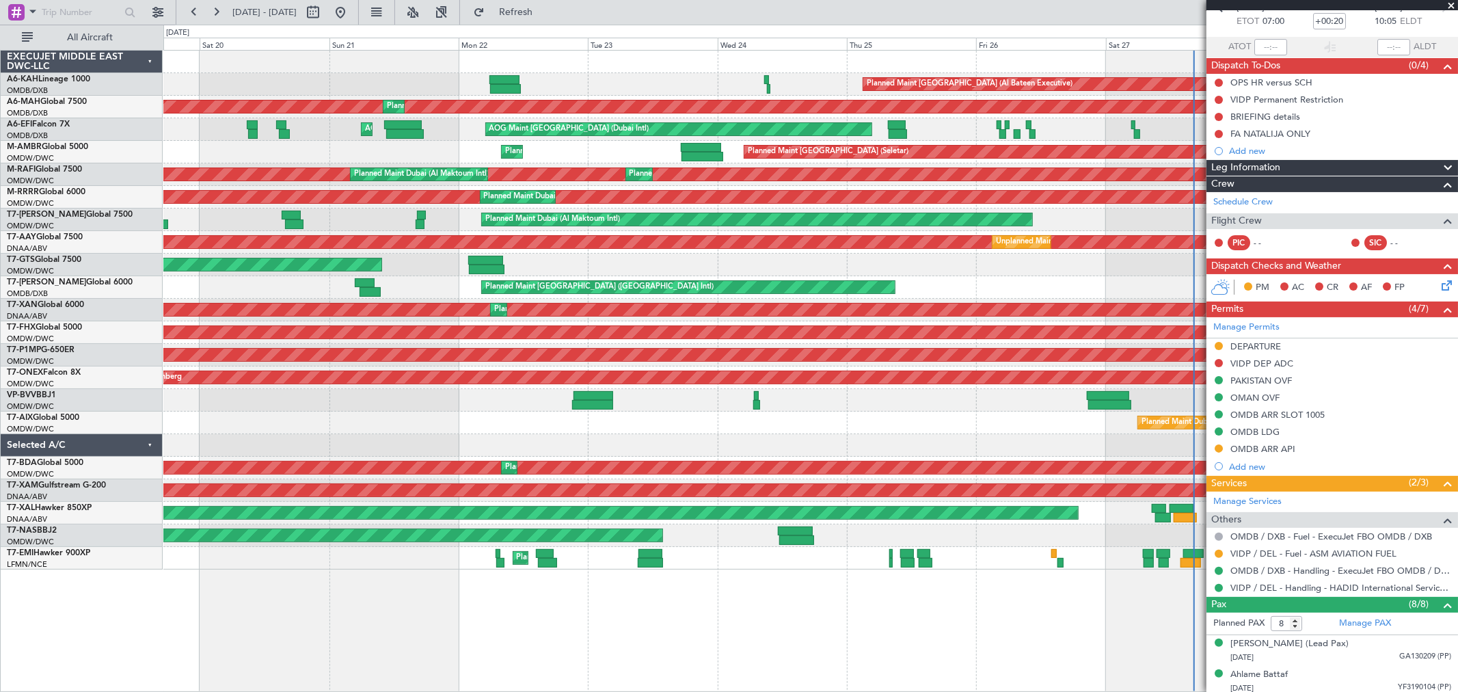
click at [474, 159] on div "Planned Maint [GEOGRAPHIC_DATA] (Seletar) Planned Maint [GEOGRAPHIC_DATA] (Al M…" at bounding box center [810, 152] width 1294 height 23
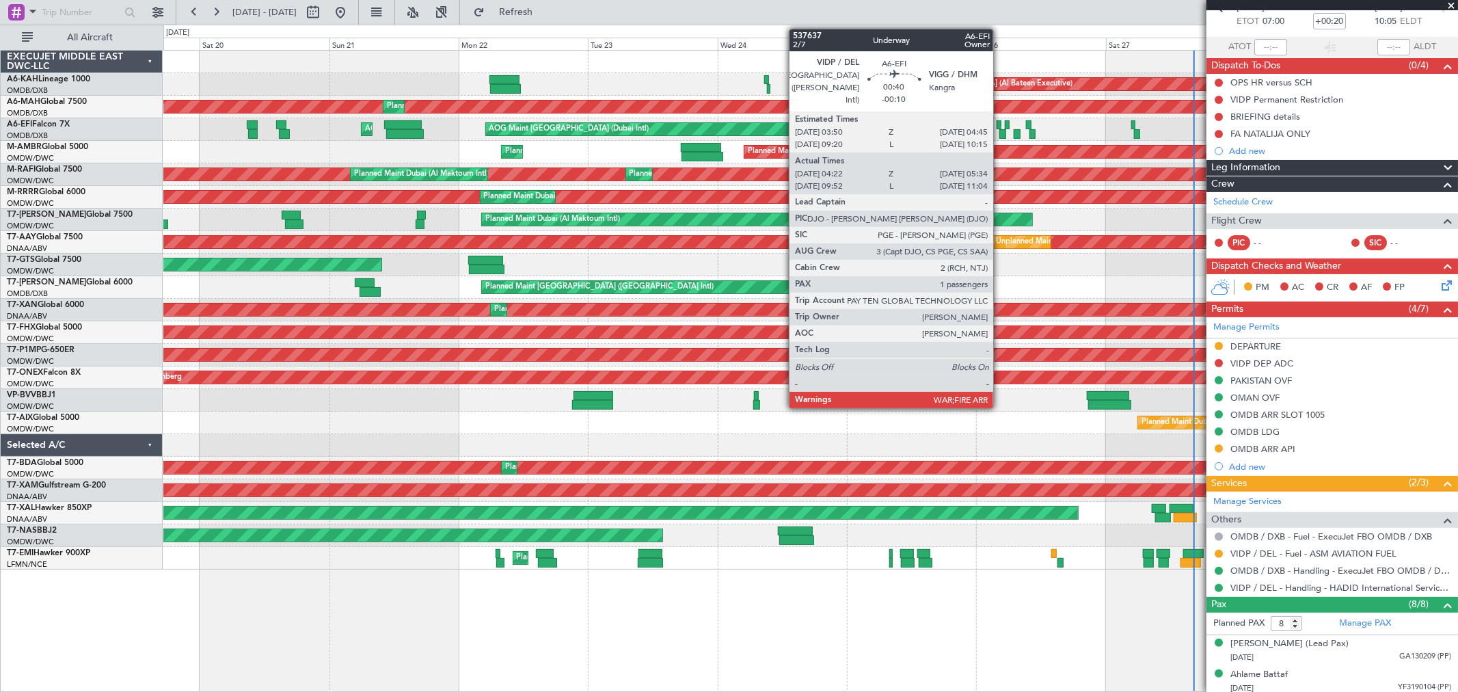
click at [1000, 125] on div at bounding box center [999, 125] width 5 height 10
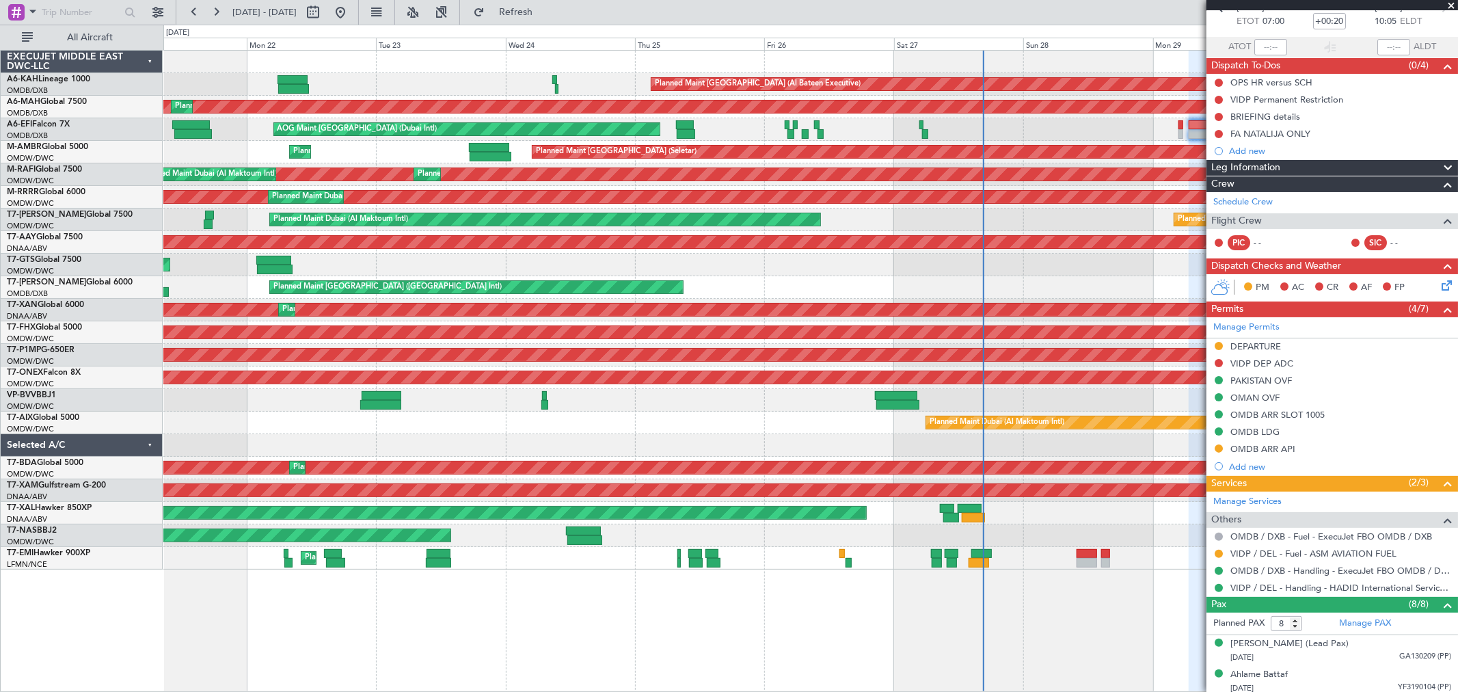
click at [636, 254] on div "Planned Maint [GEOGRAPHIC_DATA] (Al Bateen Executive) Planned Maint [GEOGRAPHIC…" at bounding box center [810, 310] width 1294 height 519
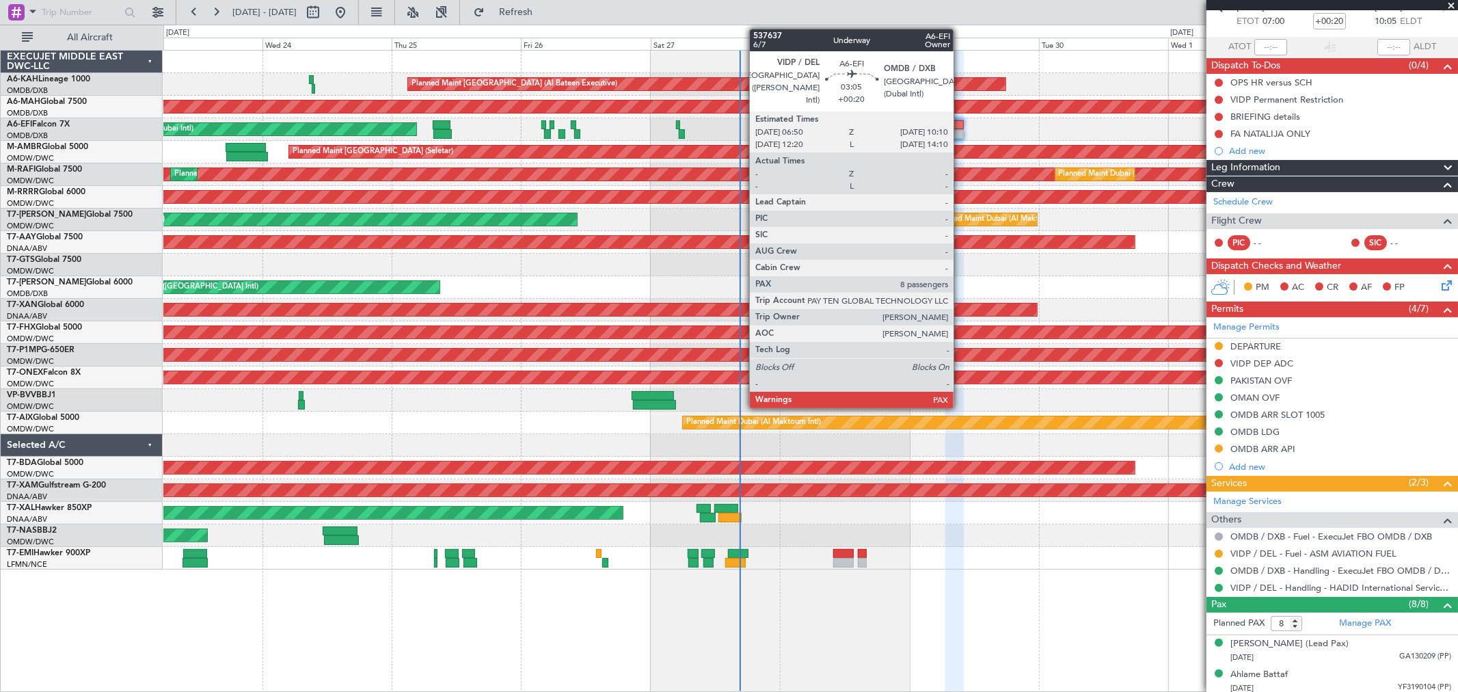
click at [961, 126] on div at bounding box center [955, 125] width 18 height 10
click at [961, 125] on div at bounding box center [955, 125] width 18 height 10
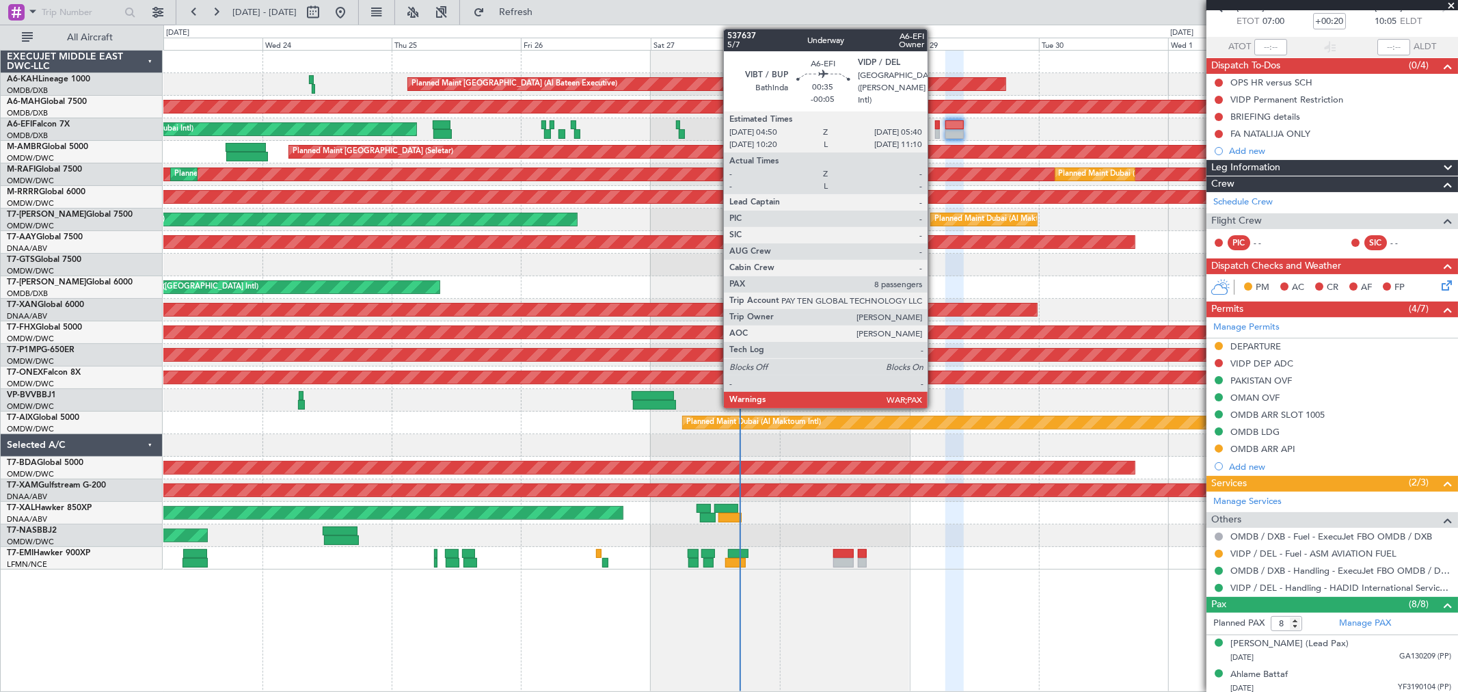
click at [935, 125] on div at bounding box center [937, 125] width 5 height 10
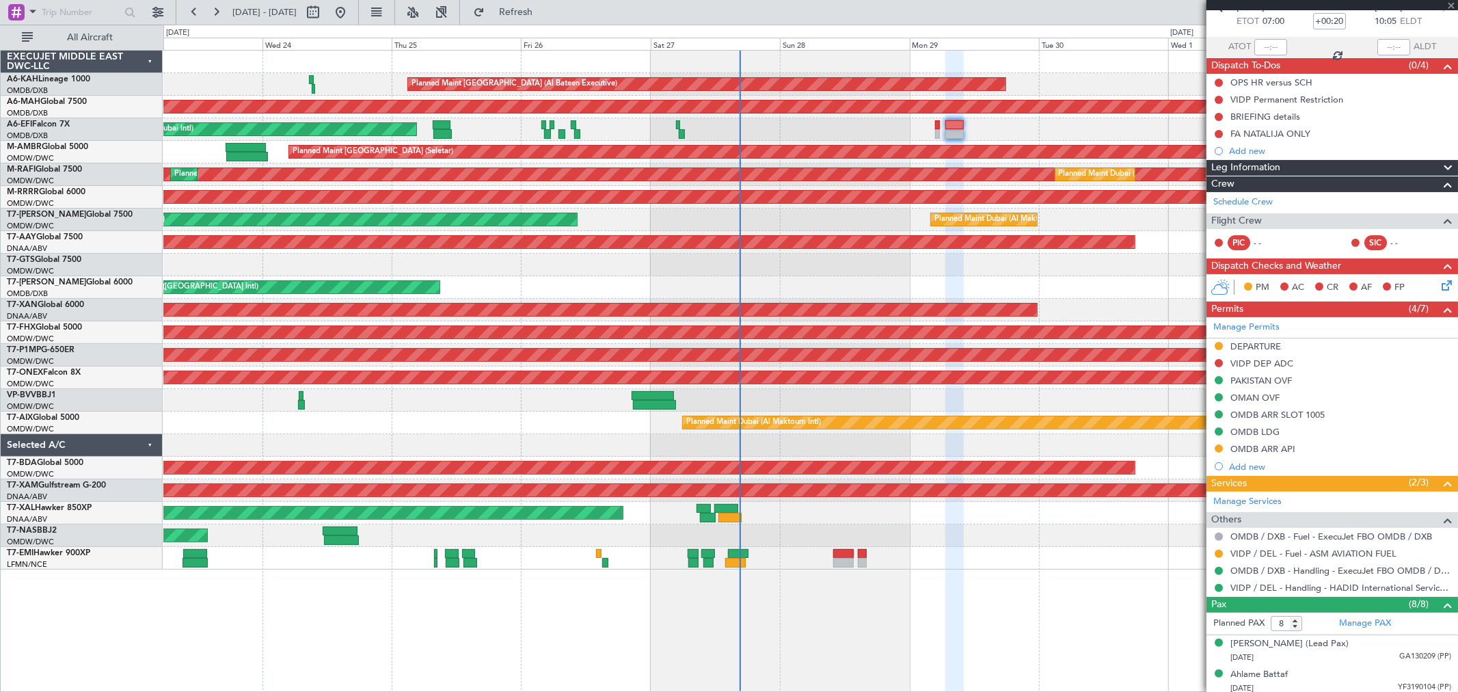
type input "-00:05"
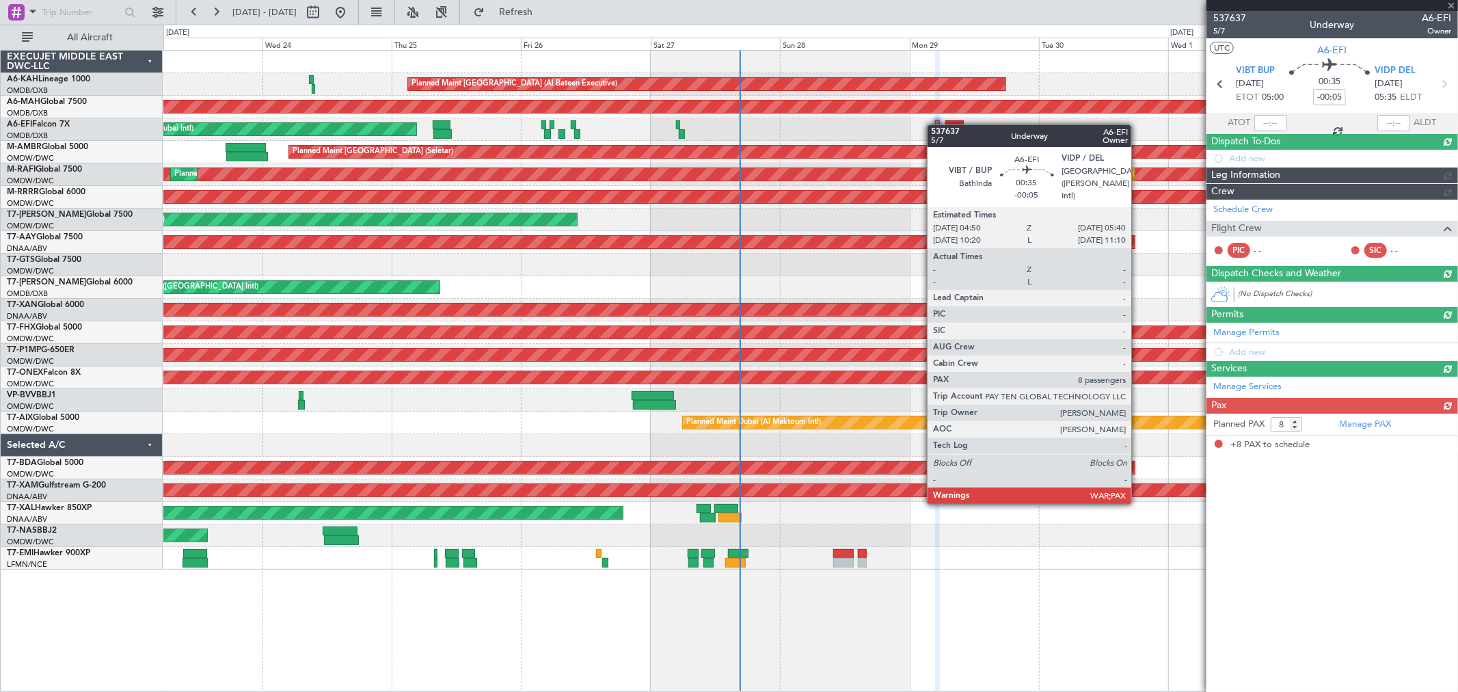
scroll to position [0, 0]
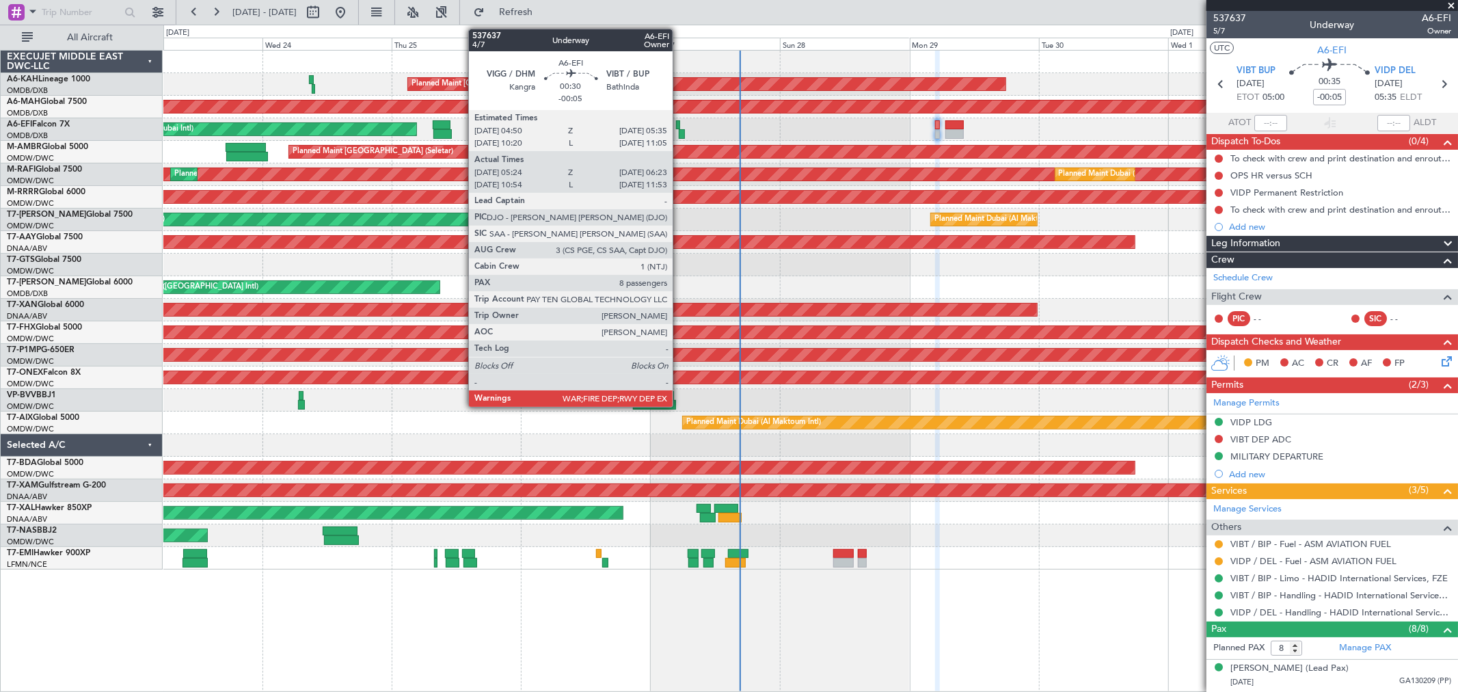
click at [680, 134] on div at bounding box center [681, 134] width 5 height 10
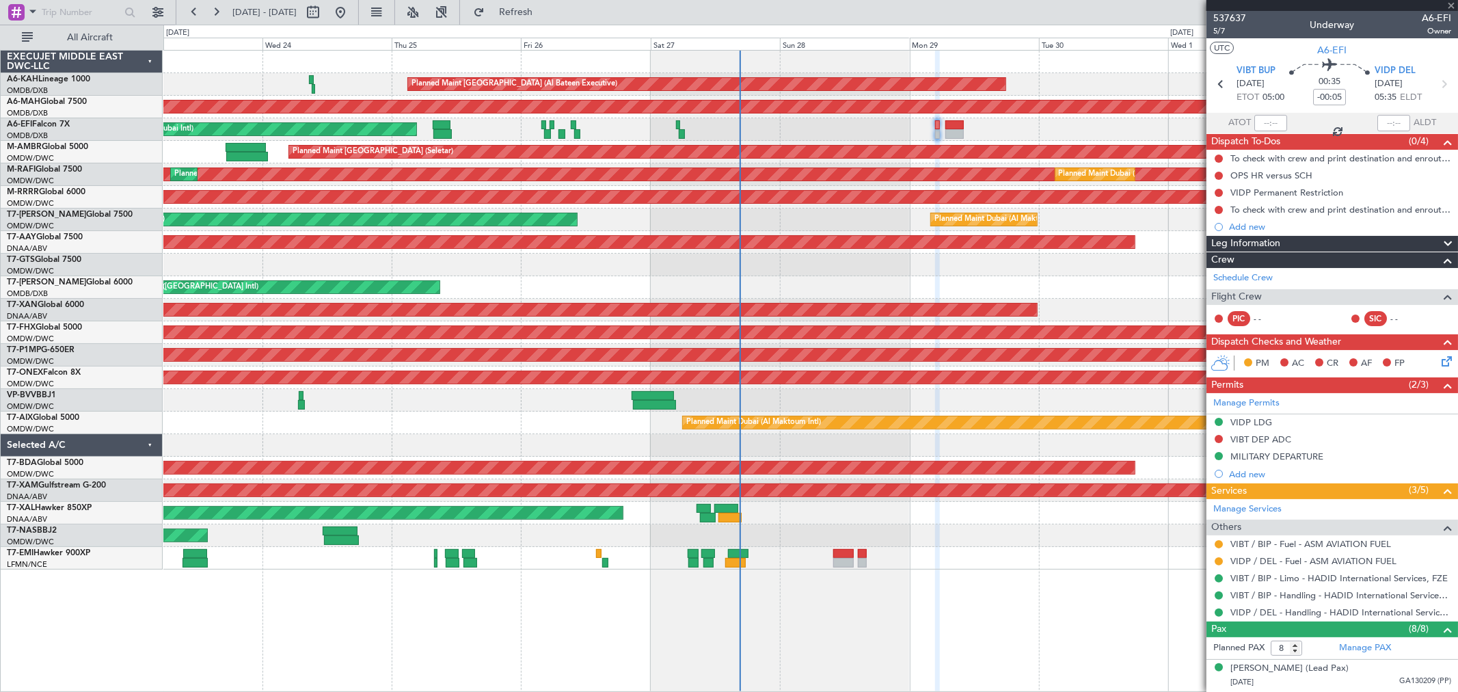
type input "05:34"
type input "06:18"
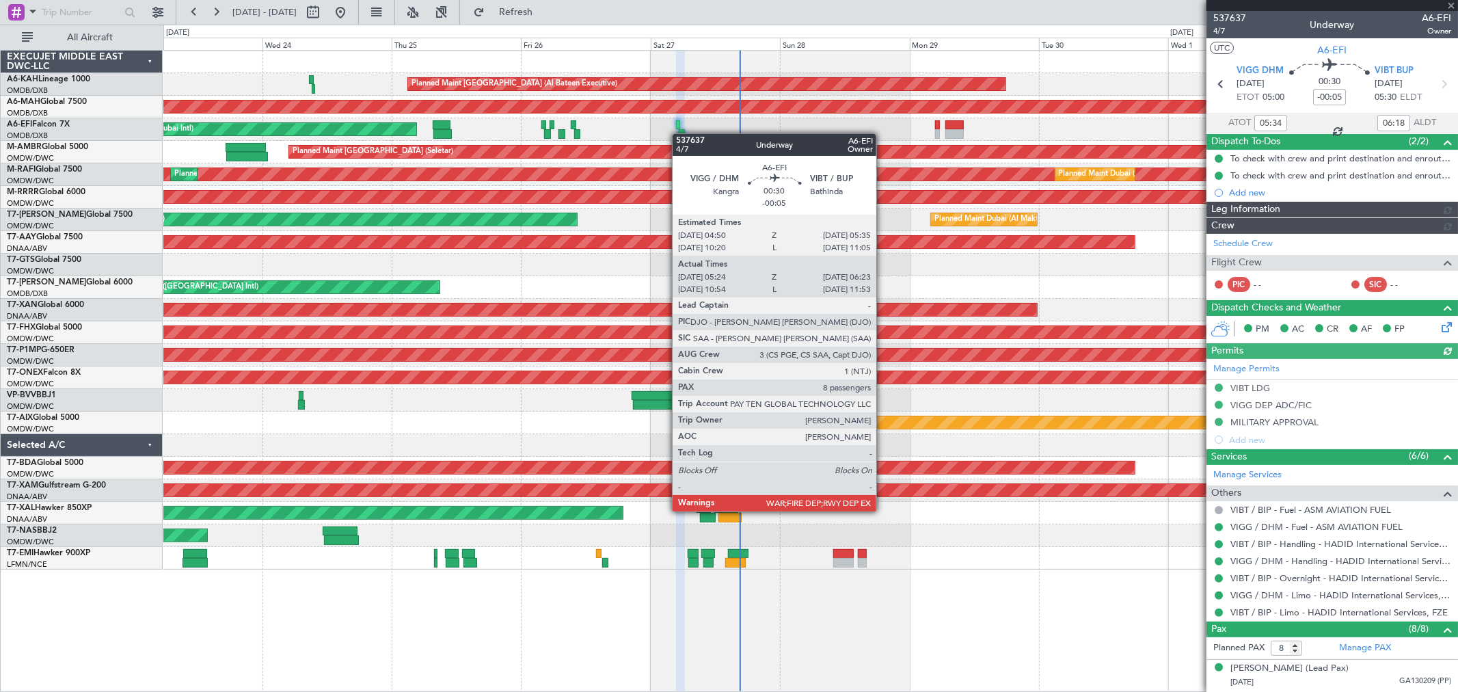
type input "Dherander Fithani (DHF)"
type input "7367"
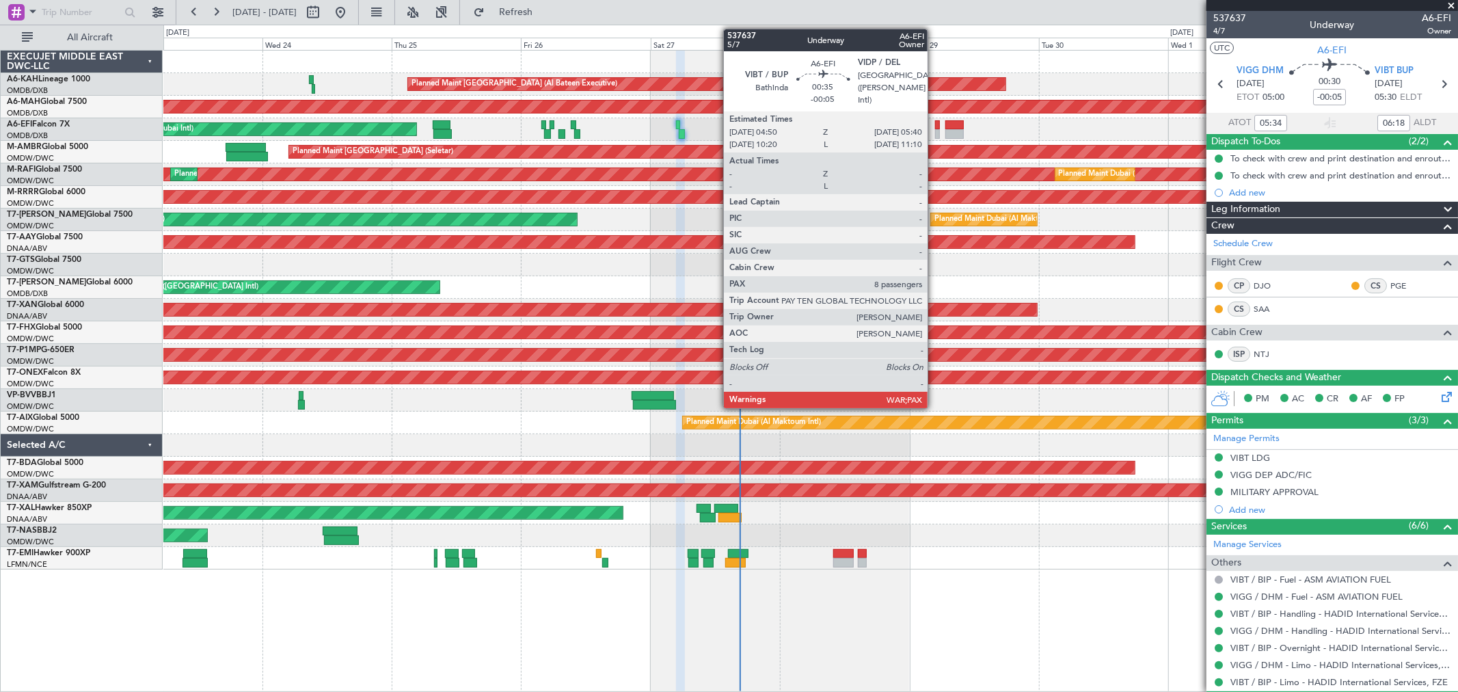
click at [935, 130] on div at bounding box center [937, 134] width 5 height 10
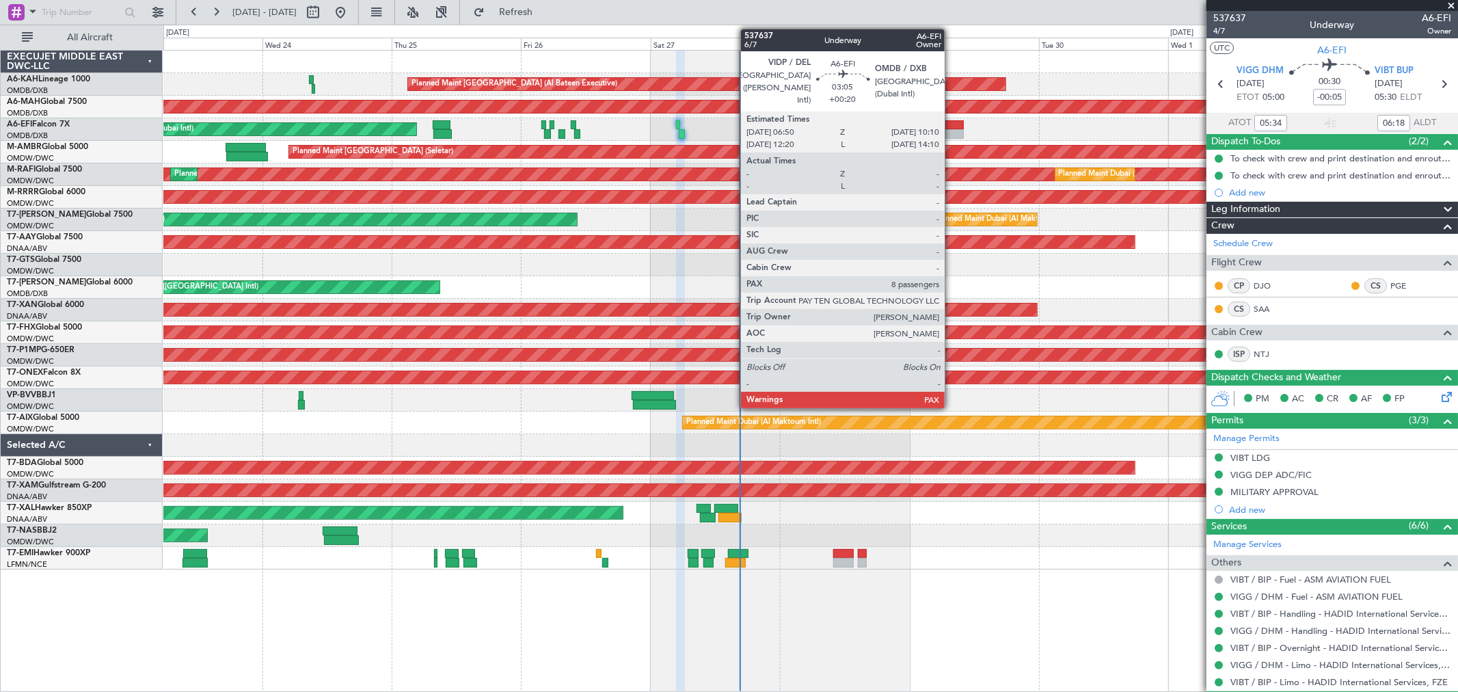
click at [952, 128] on div at bounding box center [955, 125] width 18 height 10
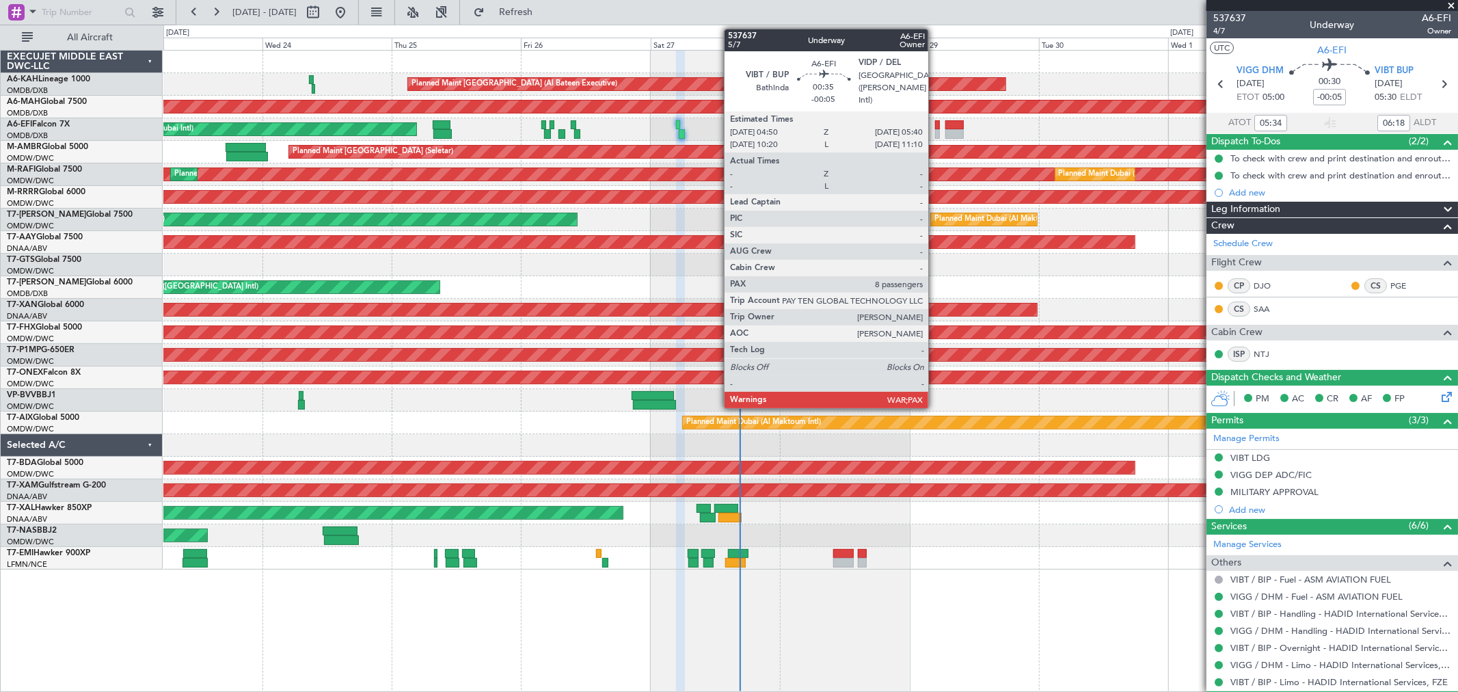
click at [935, 129] on div at bounding box center [937, 134] width 5 height 10
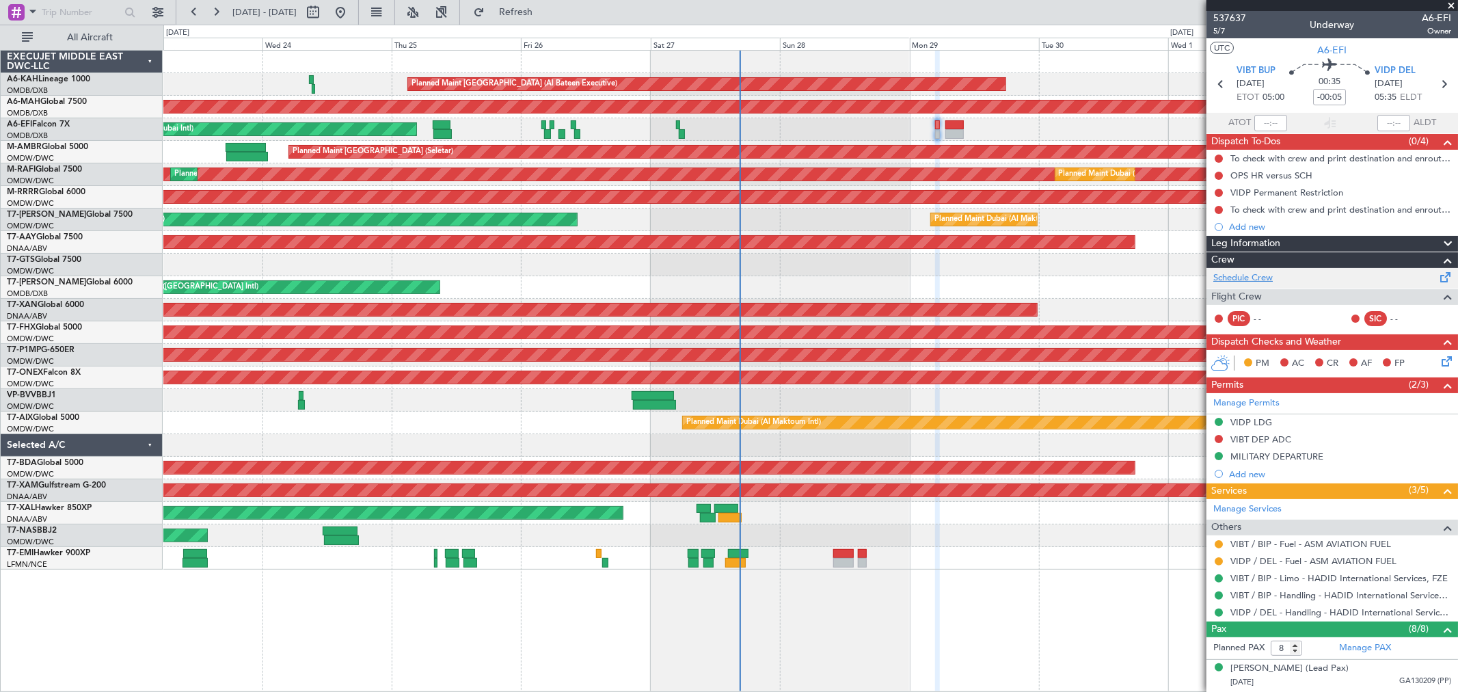
click at [1255, 271] on link "Schedule Crew" at bounding box center [1243, 278] width 59 height 14
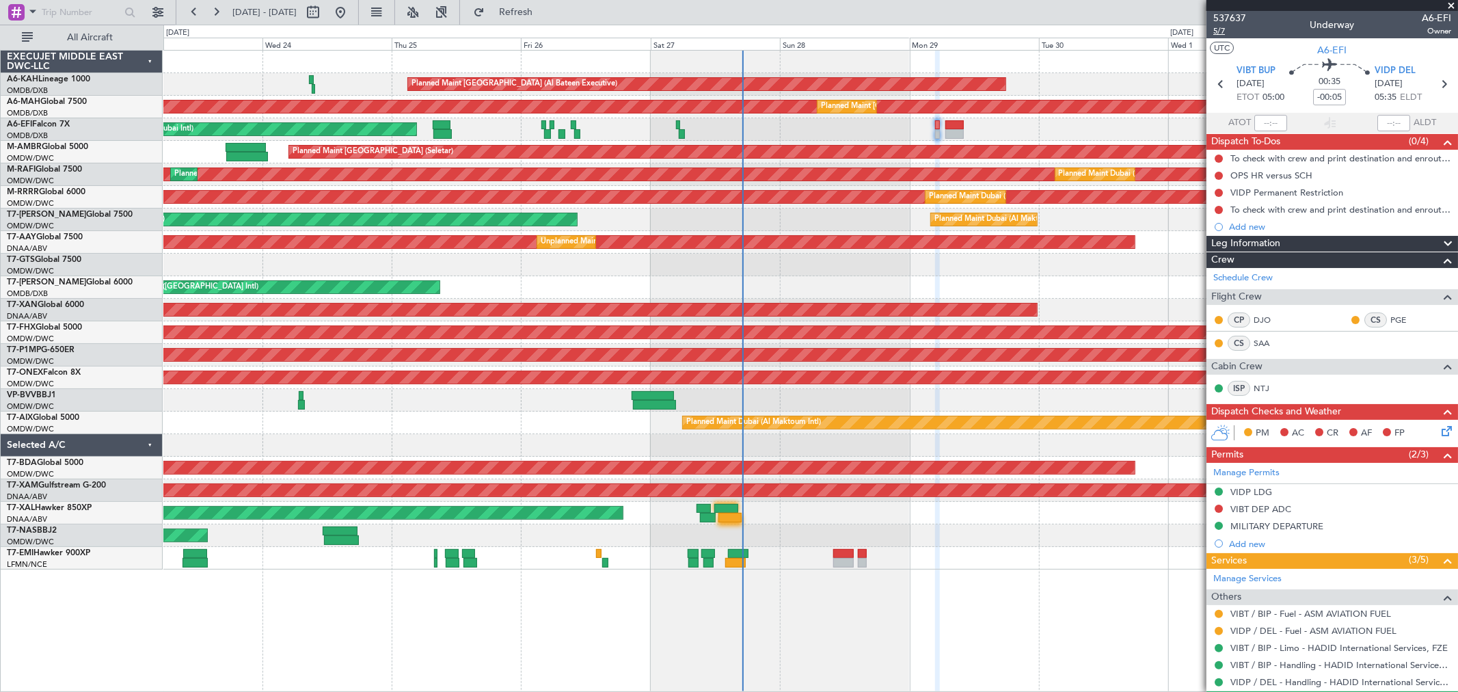
click at [1229, 27] on span "5/7" at bounding box center [1230, 31] width 33 height 12
click at [1255, 487] on div "VIDP LDG" at bounding box center [1252, 492] width 42 height 12
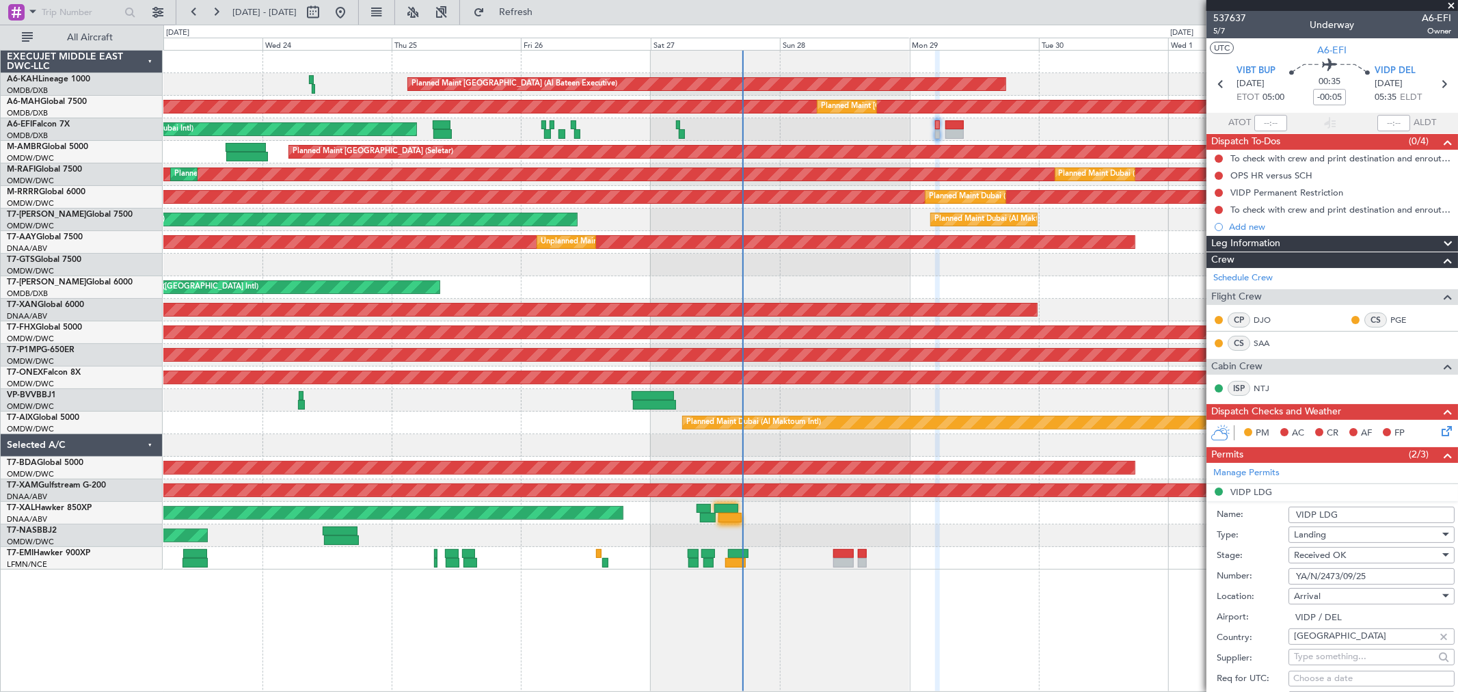
drag, startPoint x: 1371, startPoint y: 570, endPoint x: 1156, endPoint y: 537, distance: 217.9
click at [1156, 537] on fb-app "[DATE] - [DATE] Refresh Quick Links All Aircraft Planned Maint [GEOGRAPHIC_DATA…" at bounding box center [729, 351] width 1458 height 682
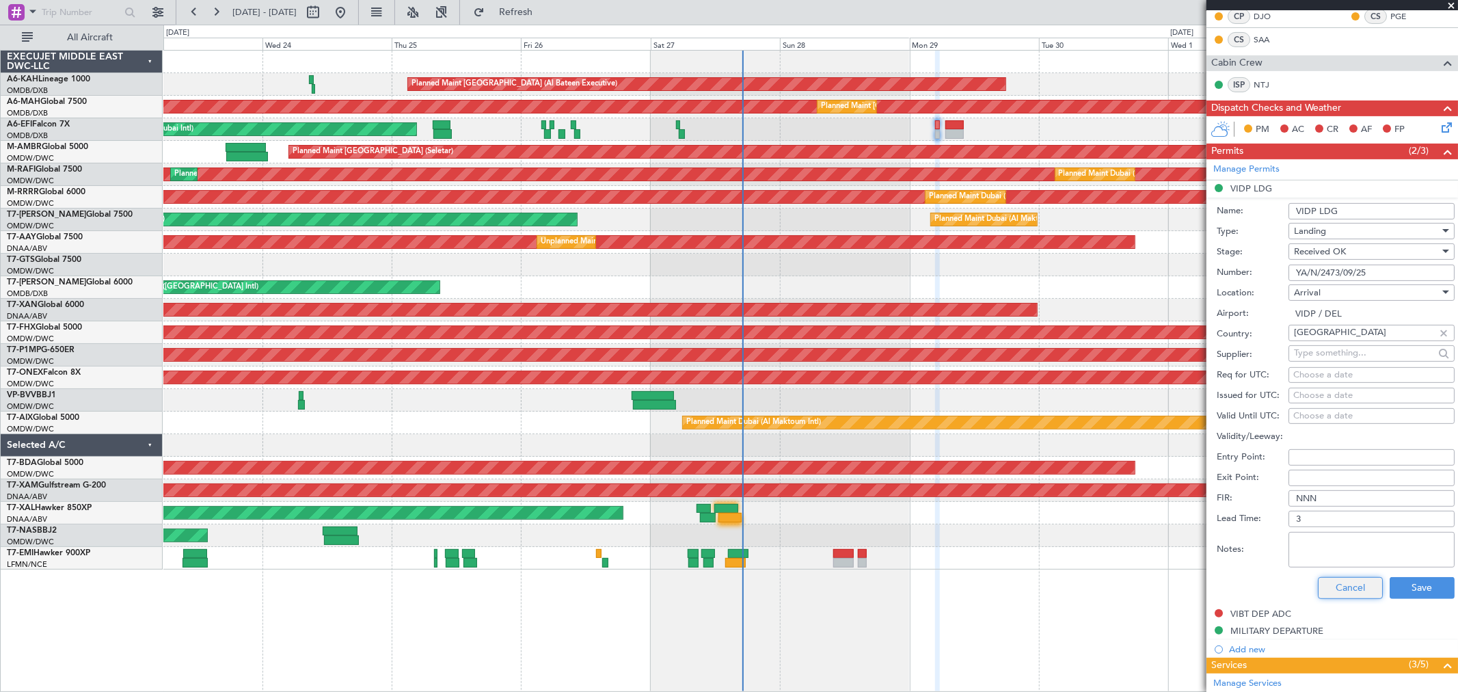
click at [1347, 582] on button "Cancel" at bounding box center [1350, 588] width 65 height 22
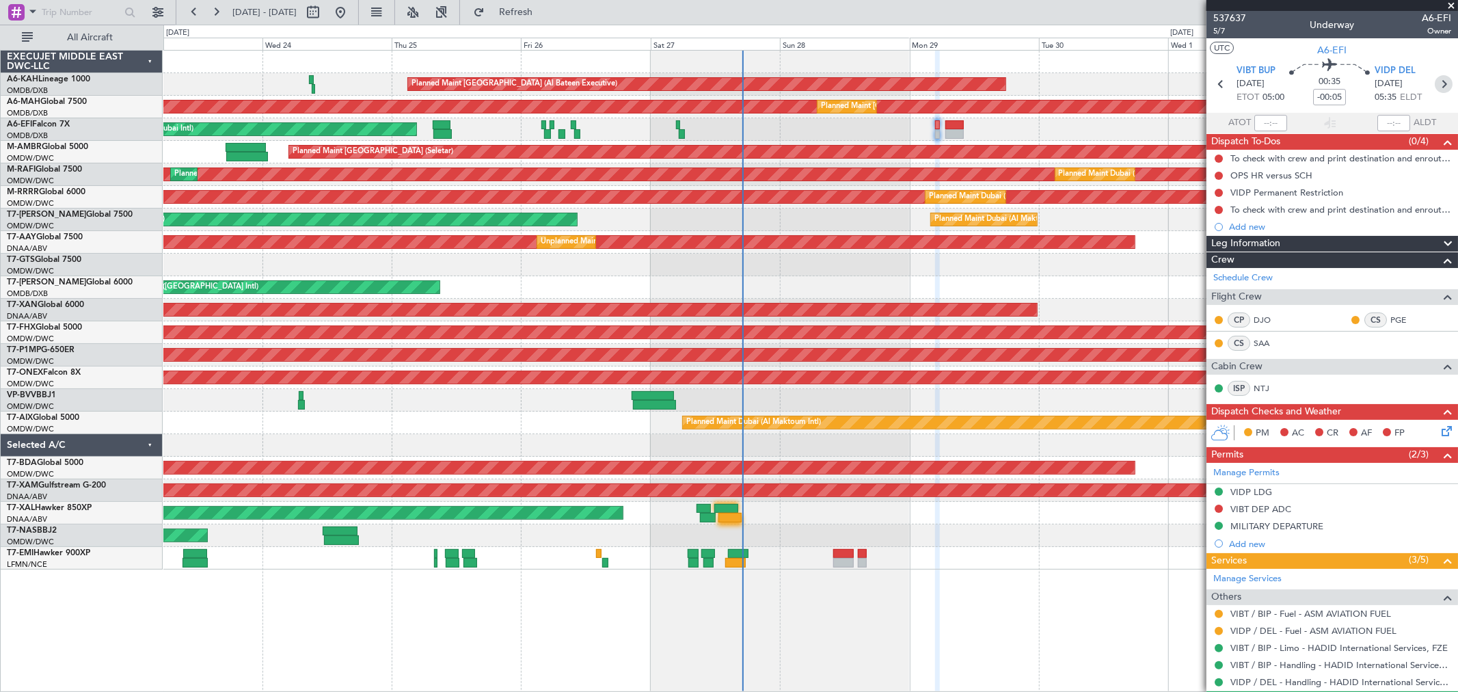
click at [1436, 81] on icon at bounding box center [1444, 84] width 18 height 18
type input "+00:20"
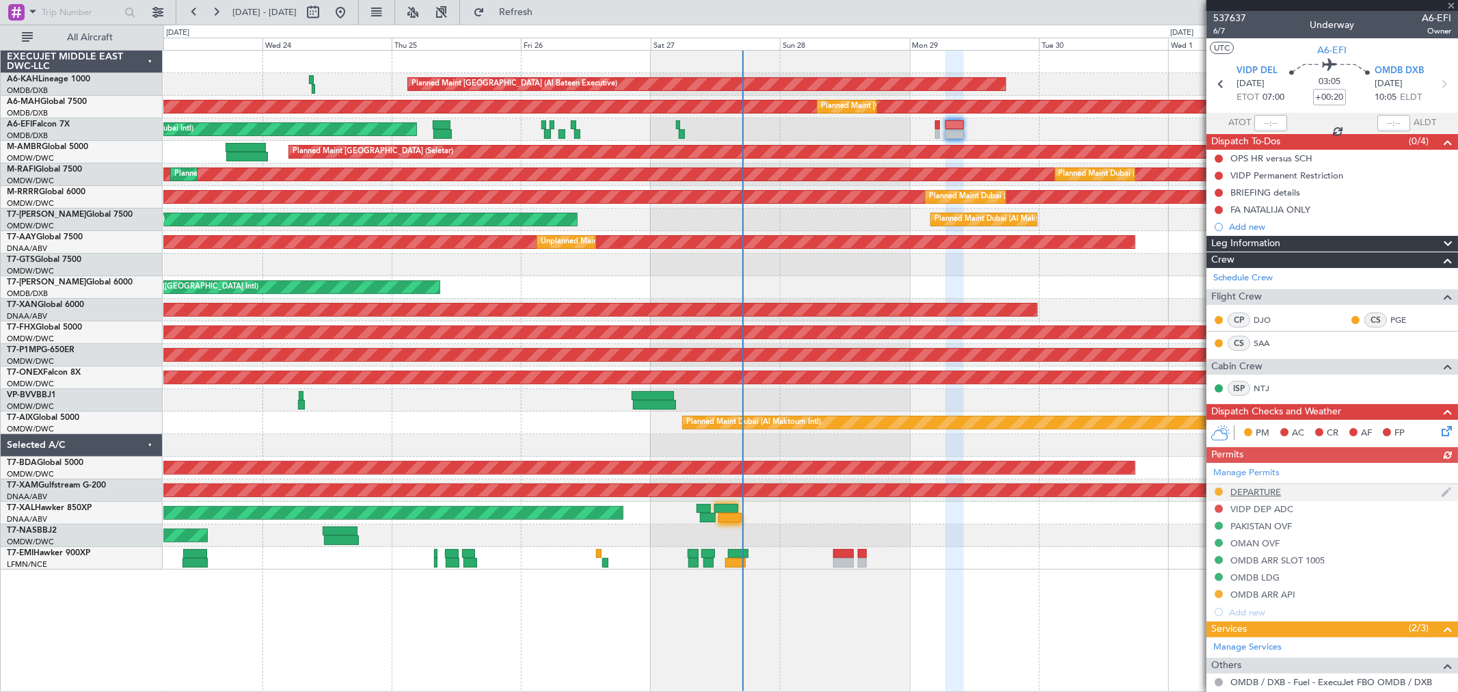
click at [1259, 490] on div "DEPARTURE" at bounding box center [1256, 492] width 51 height 12
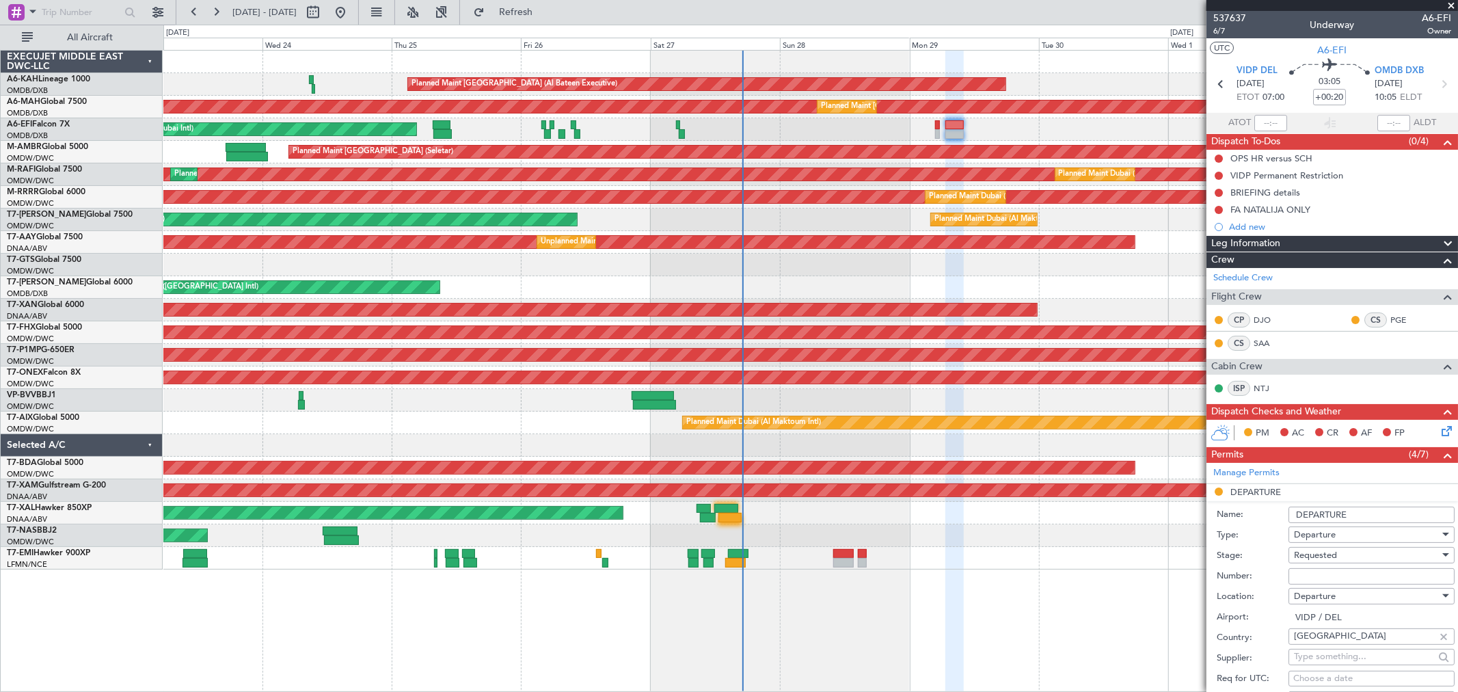
click at [1324, 579] on input "Number:" at bounding box center [1372, 576] width 166 height 16
paste input "YA/N/2473/09/25"
type input "YA/N/2473/09/25"
click at [1321, 559] on span "Requested" at bounding box center [1315, 555] width 43 height 12
click at [1330, 658] on span "Received OK" at bounding box center [1366, 665] width 142 height 21
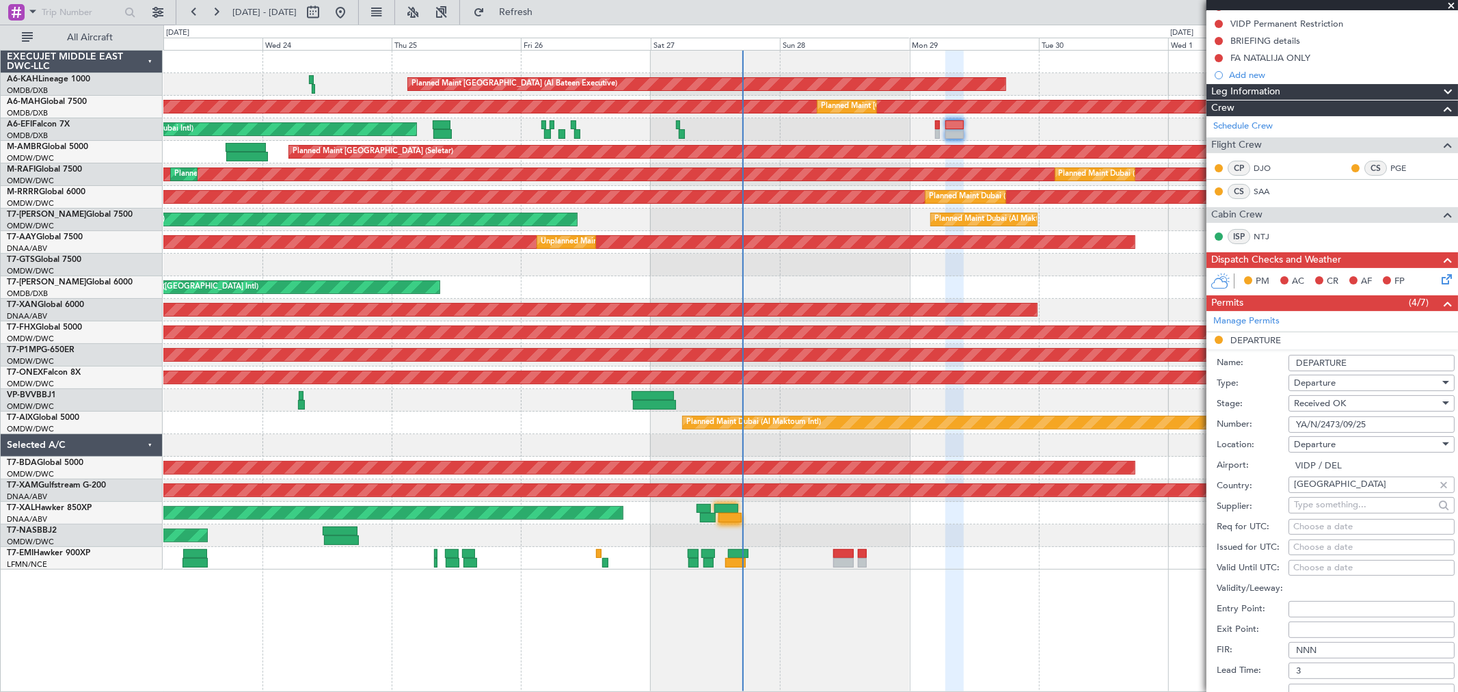
scroll to position [304, 0]
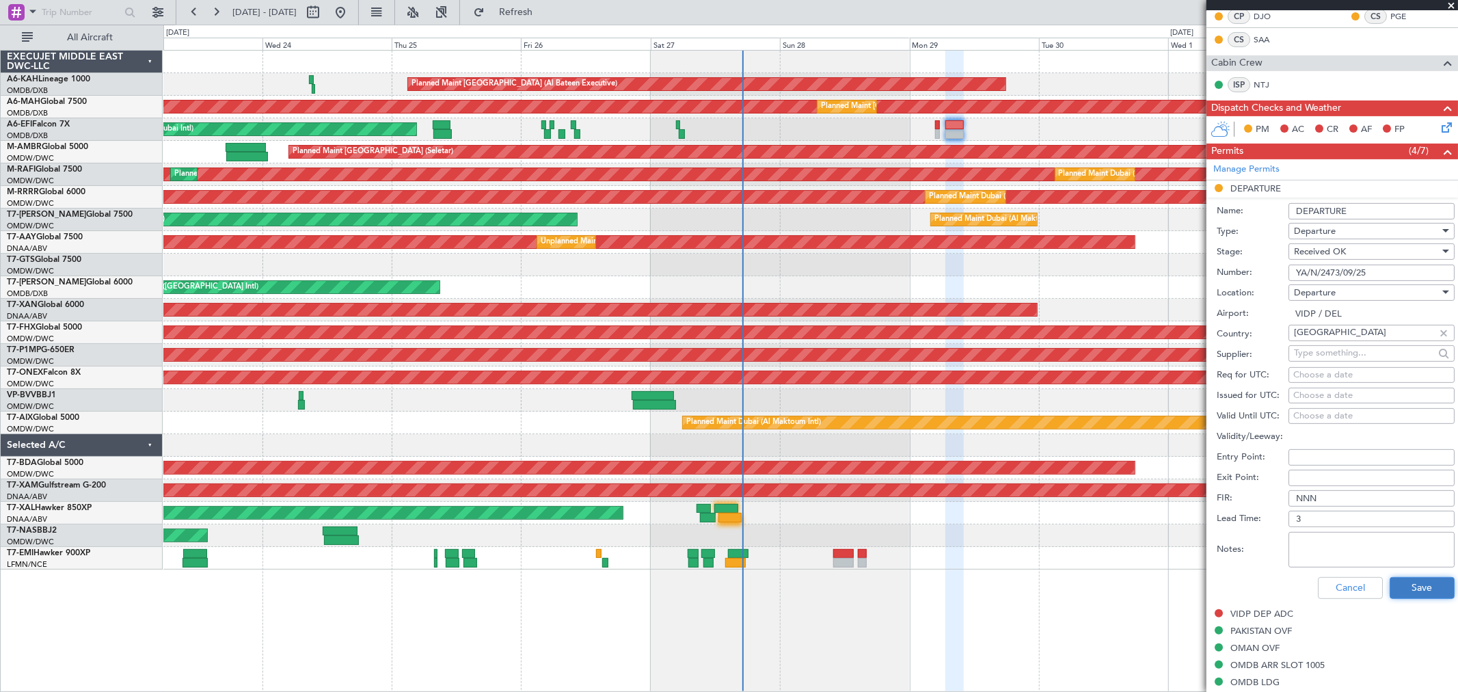
click at [1402, 577] on button "Save" at bounding box center [1422, 588] width 65 height 22
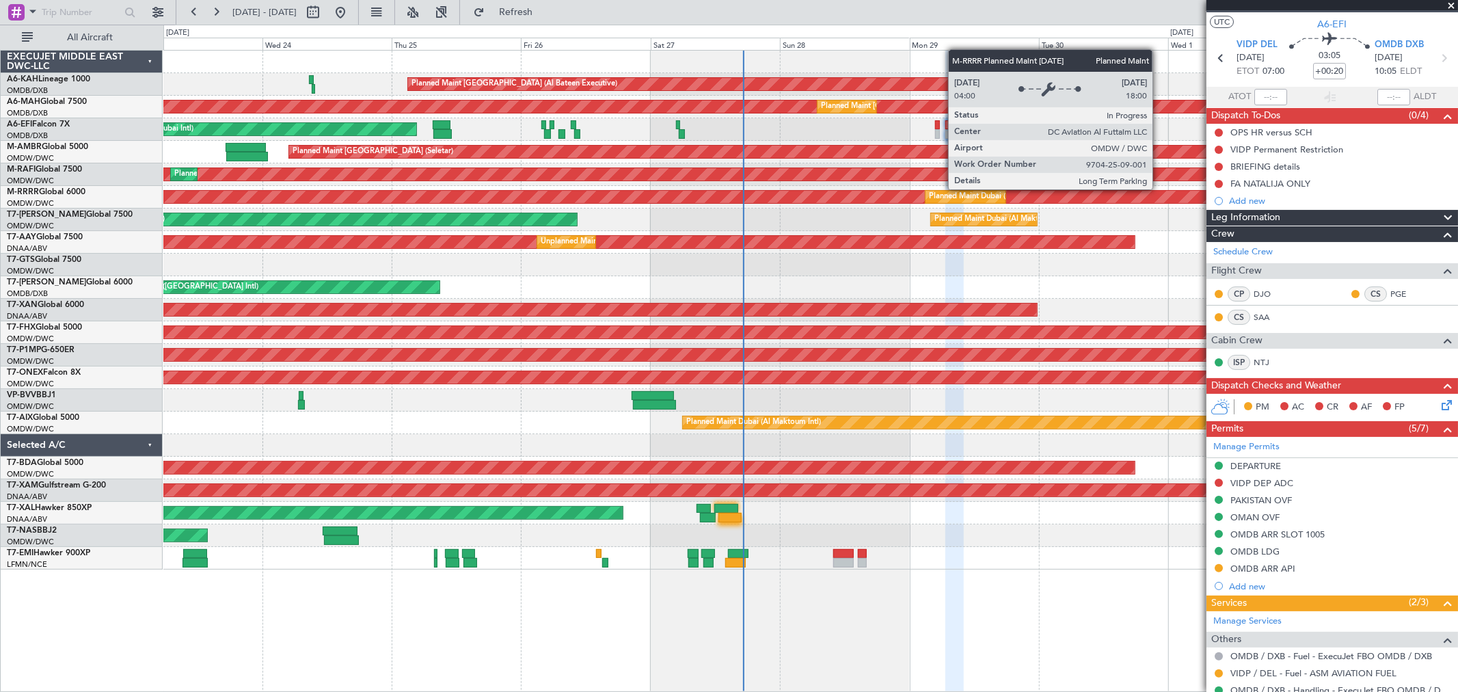
scroll to position [0, 0]
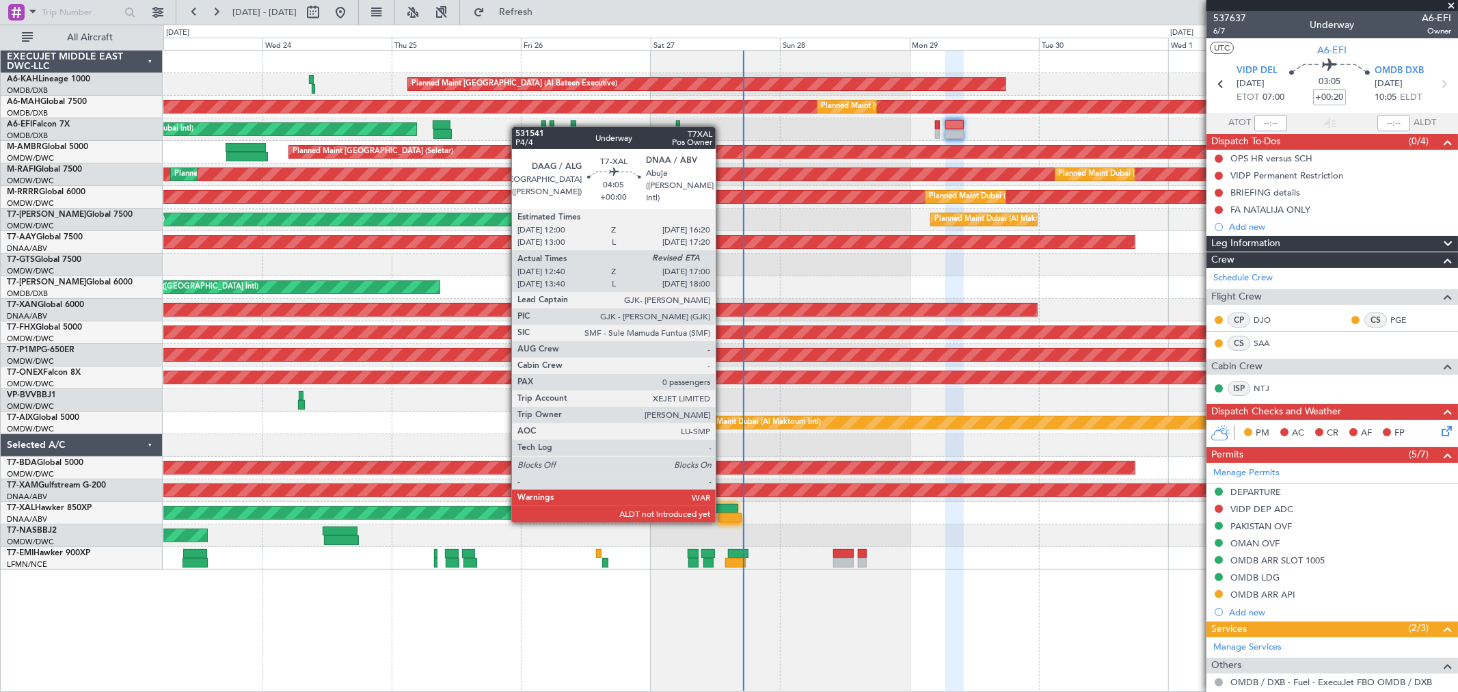
click at [723, 520] on div at bounding box center [731, 518] width 24 height 10
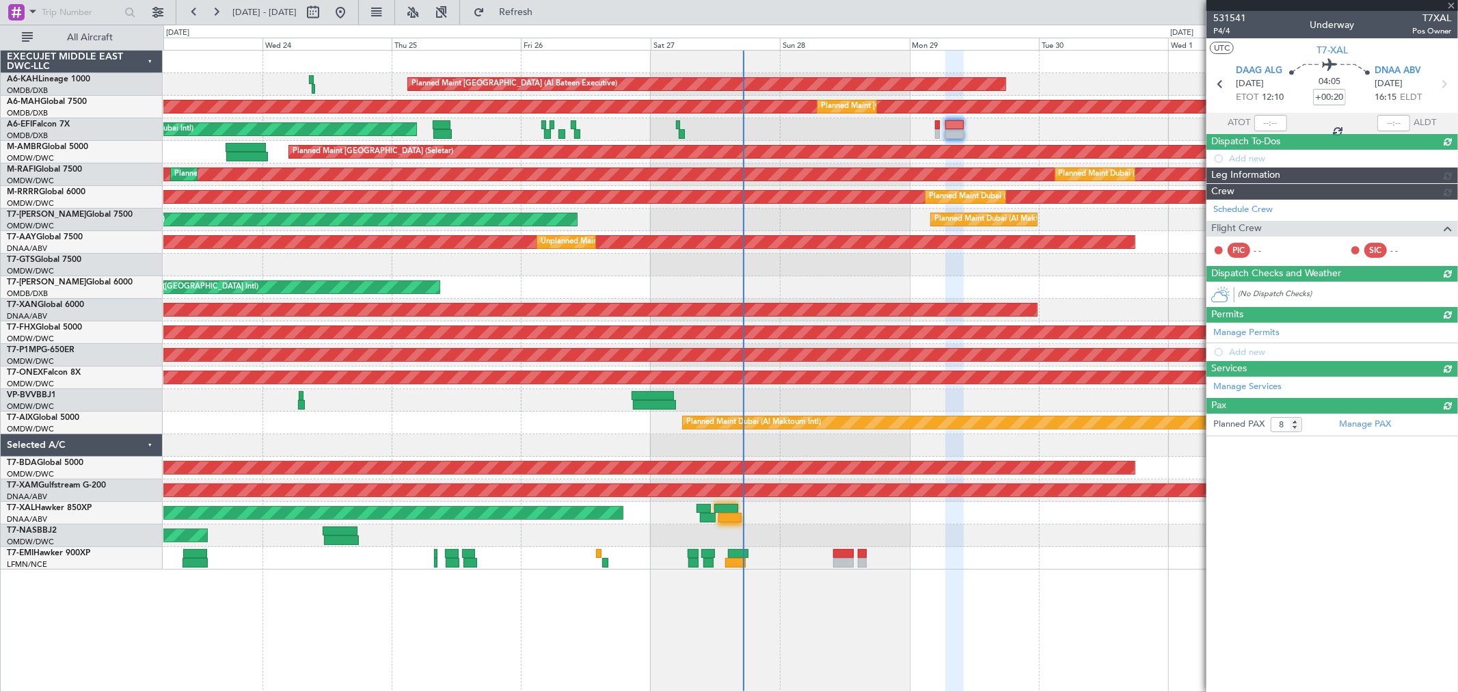
type input "12:50"
type input "0"
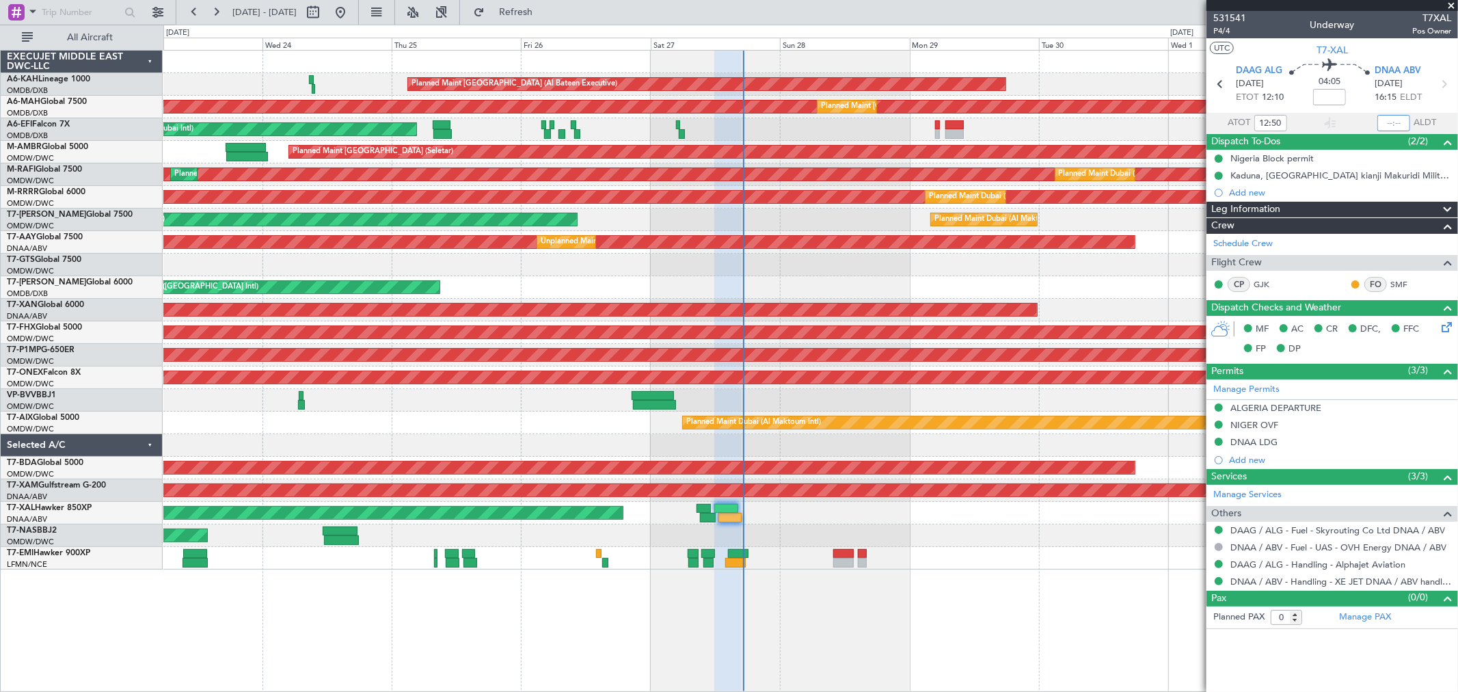
click at [1390, 121] on input "text" at bounding box center [1394, 123] width 33 height 16
type input "16:52"
click at [1448, 5] on span at bounding box center [1452, 6] width 14 height 12
